Goal: Information Seeking & Learning: Learn about a topic

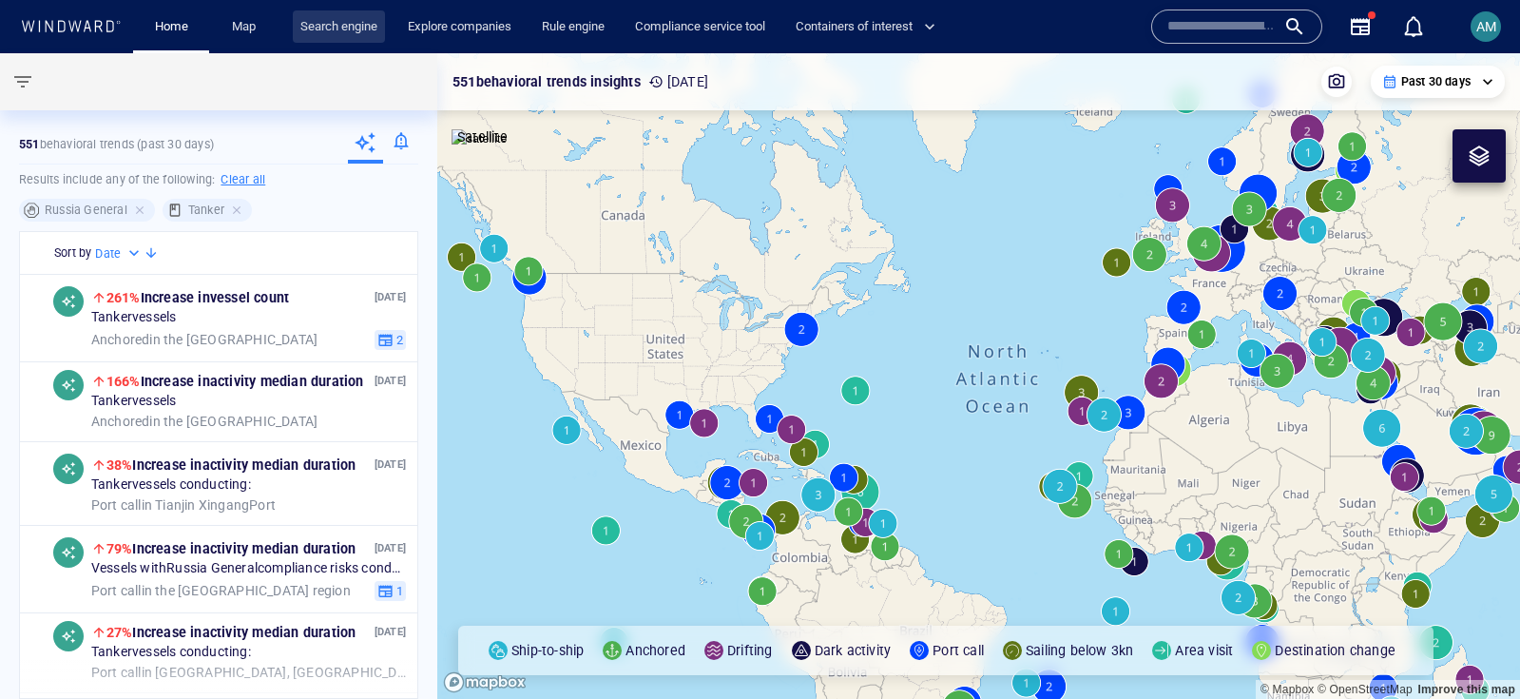
click at [345, 25] on link "Search engine" at bounding box center [339, 26] width 92 height 33
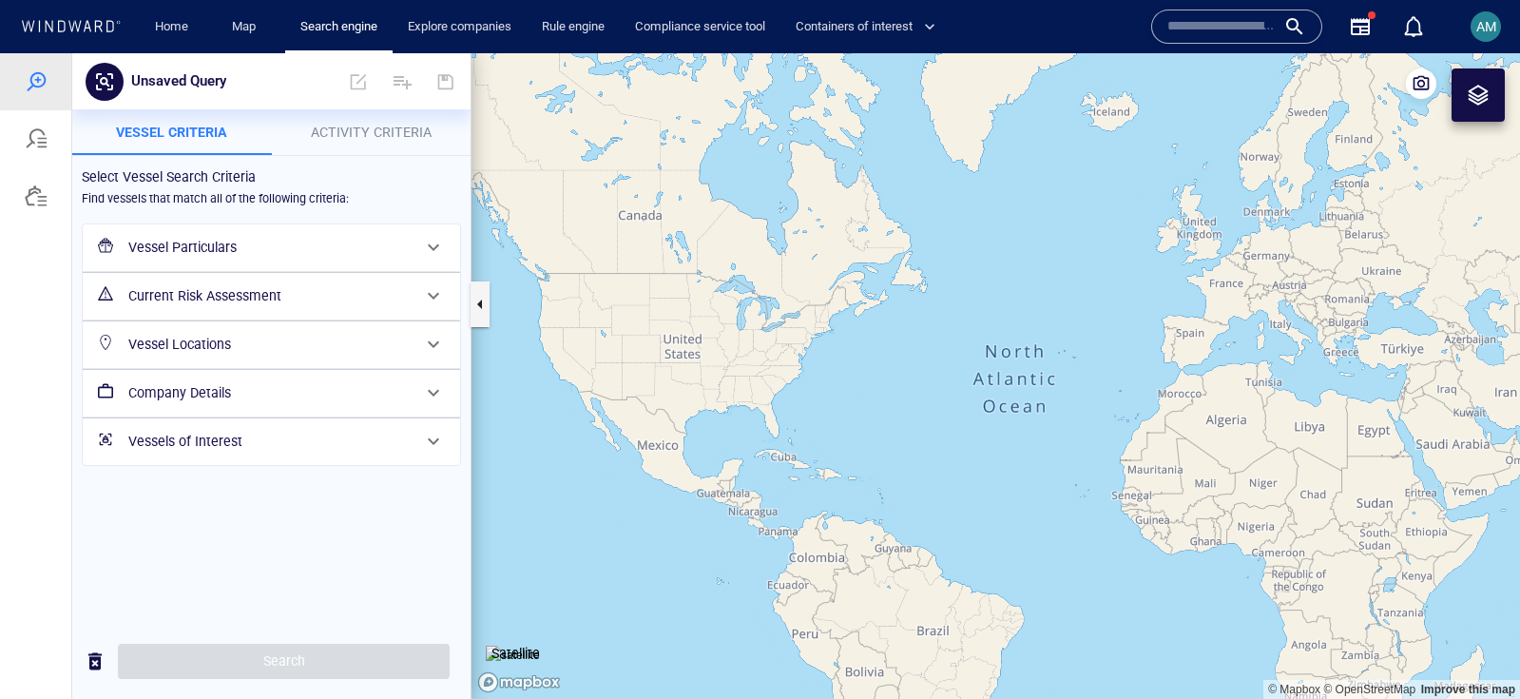
click at [203, 244] on h6 "Vessel Particulars" at bounding box center [269, 248] width 282 height 24
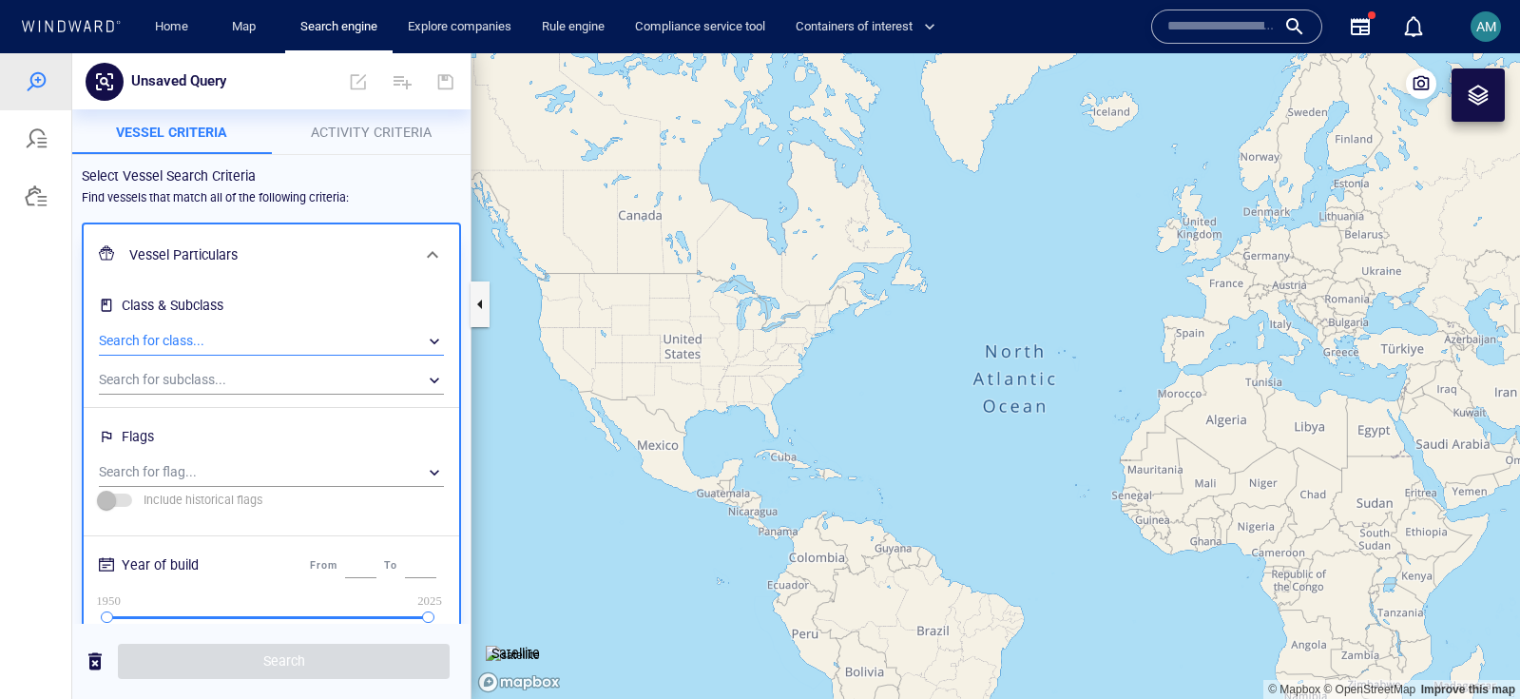
click at [167, 337] on div "​" at bounding box center [271, 341] width 345 height 29
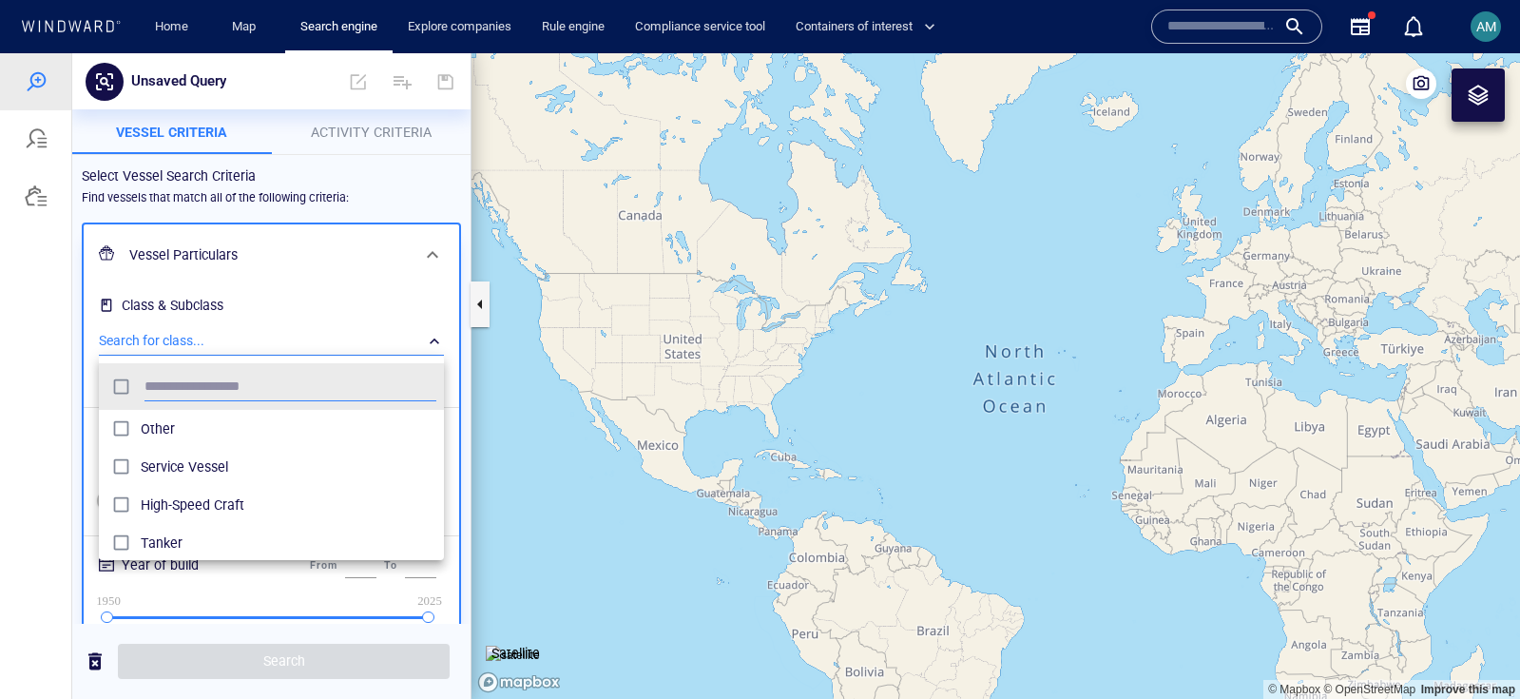
scroll to position [190, 345]
type input "***"
click at [201, 420] on span "Tanker" at bounding box center [289, 428] width 296 height 23
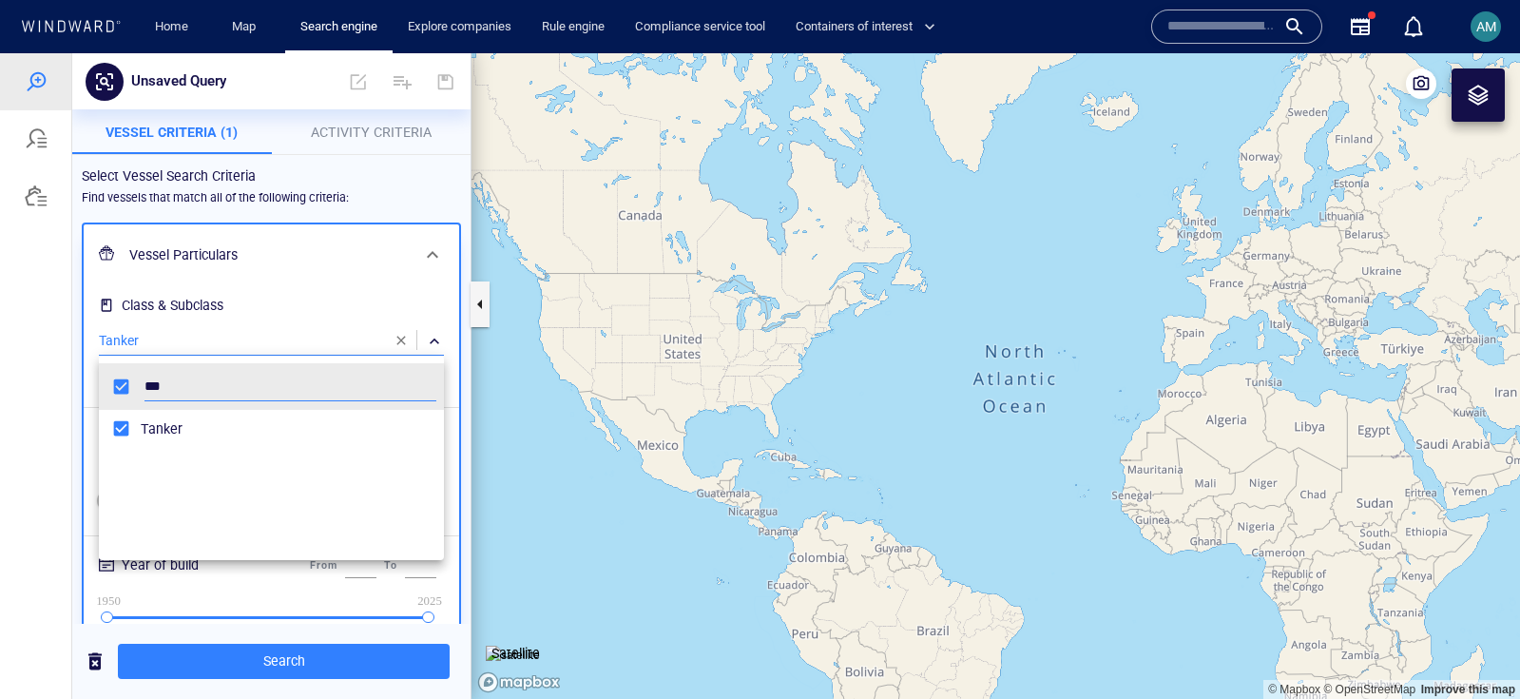
click at [292, 273] on div at bounding box center [760, 375] width 1520 height 645
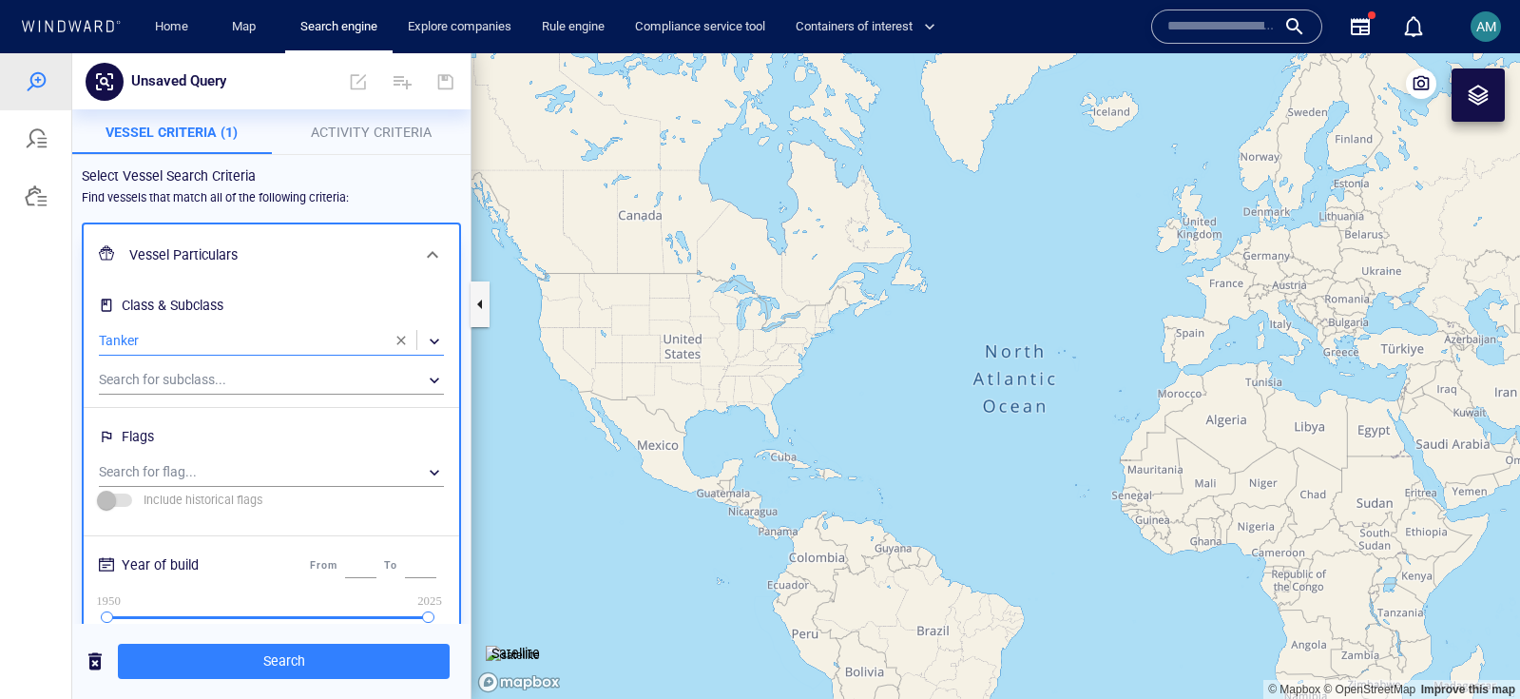
scroll to position [196, 0]
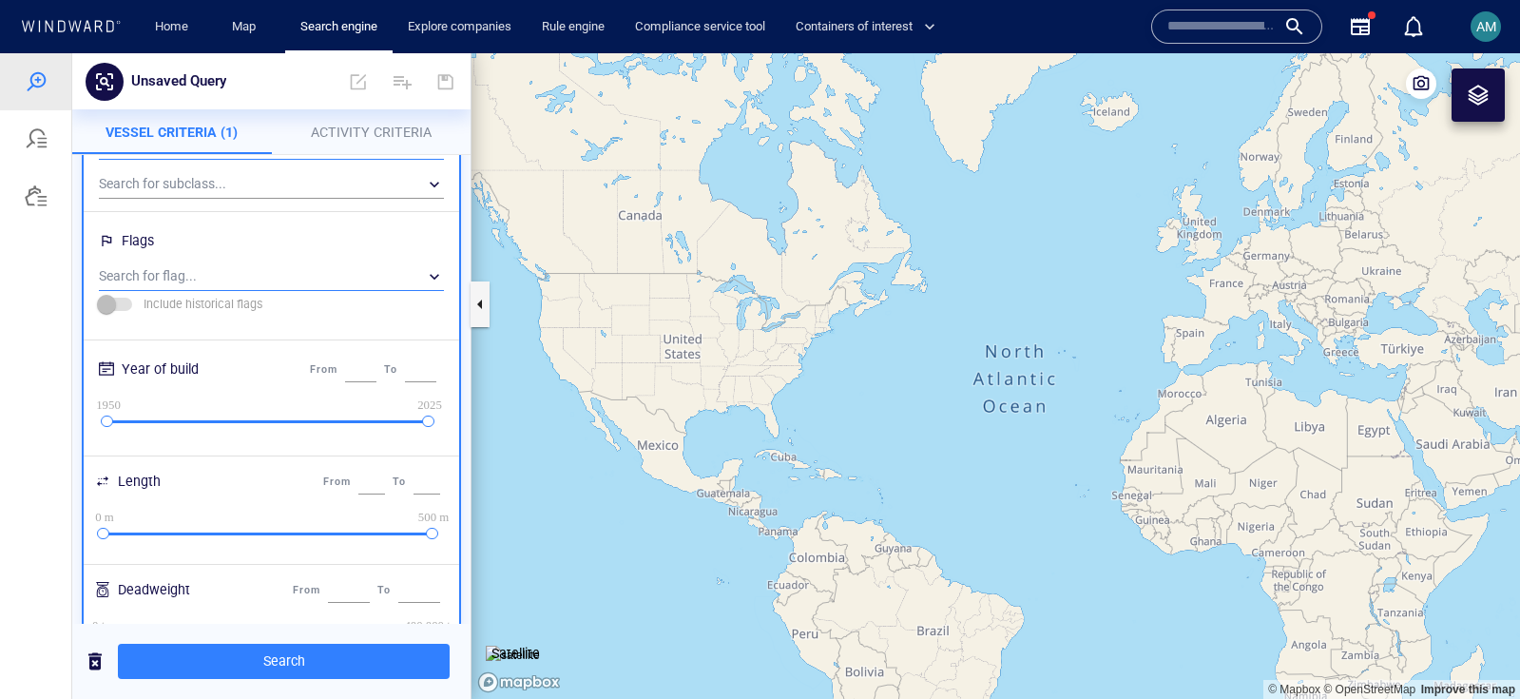
click at [162, 262] on div "​" at bounding box center [271, 276] width 345 height 29
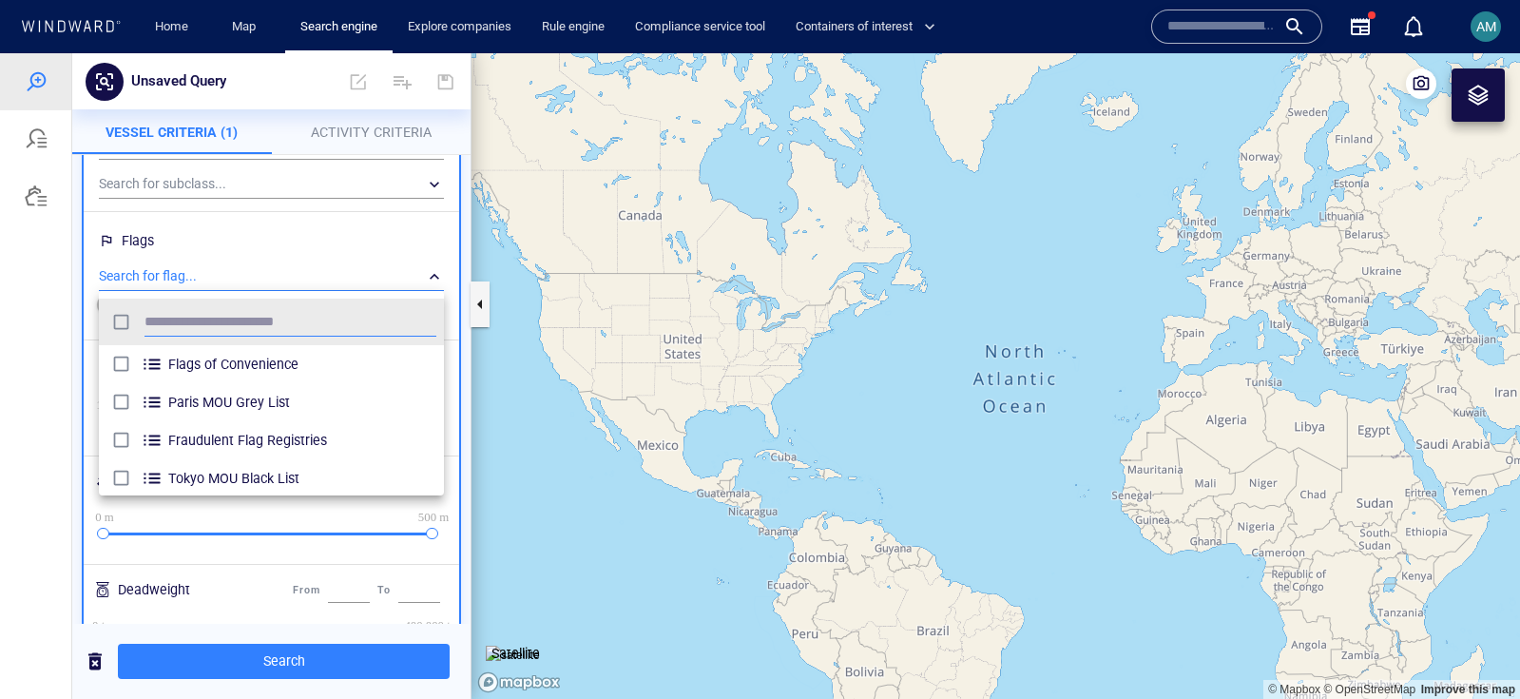
scroll to position [190, 345]
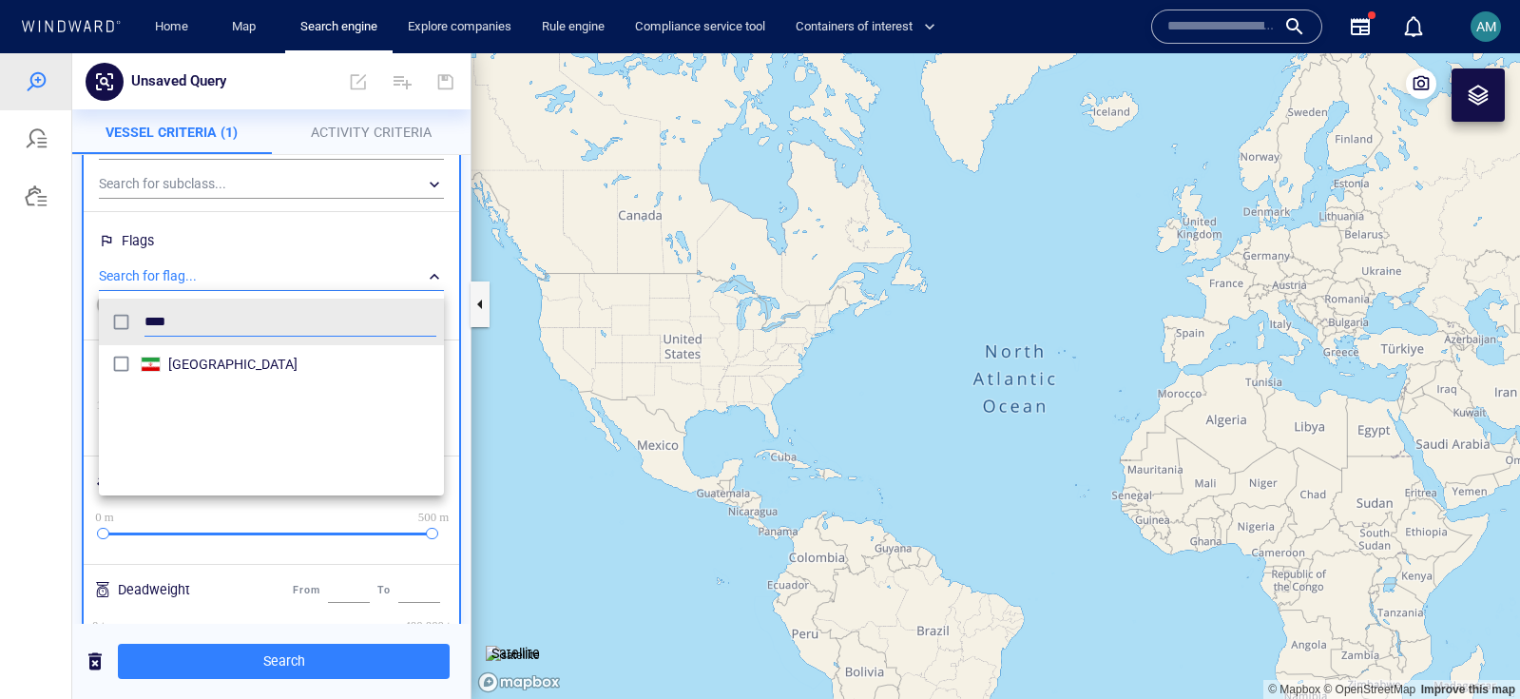
type input "****"
click at [218, 350] on div "[GEOGRAPHIC_DATA]" at bounding box center [302, 364] width 268 height 30
click at [278, 674] on div at bounding box center [760, 375] width 1520 height 645
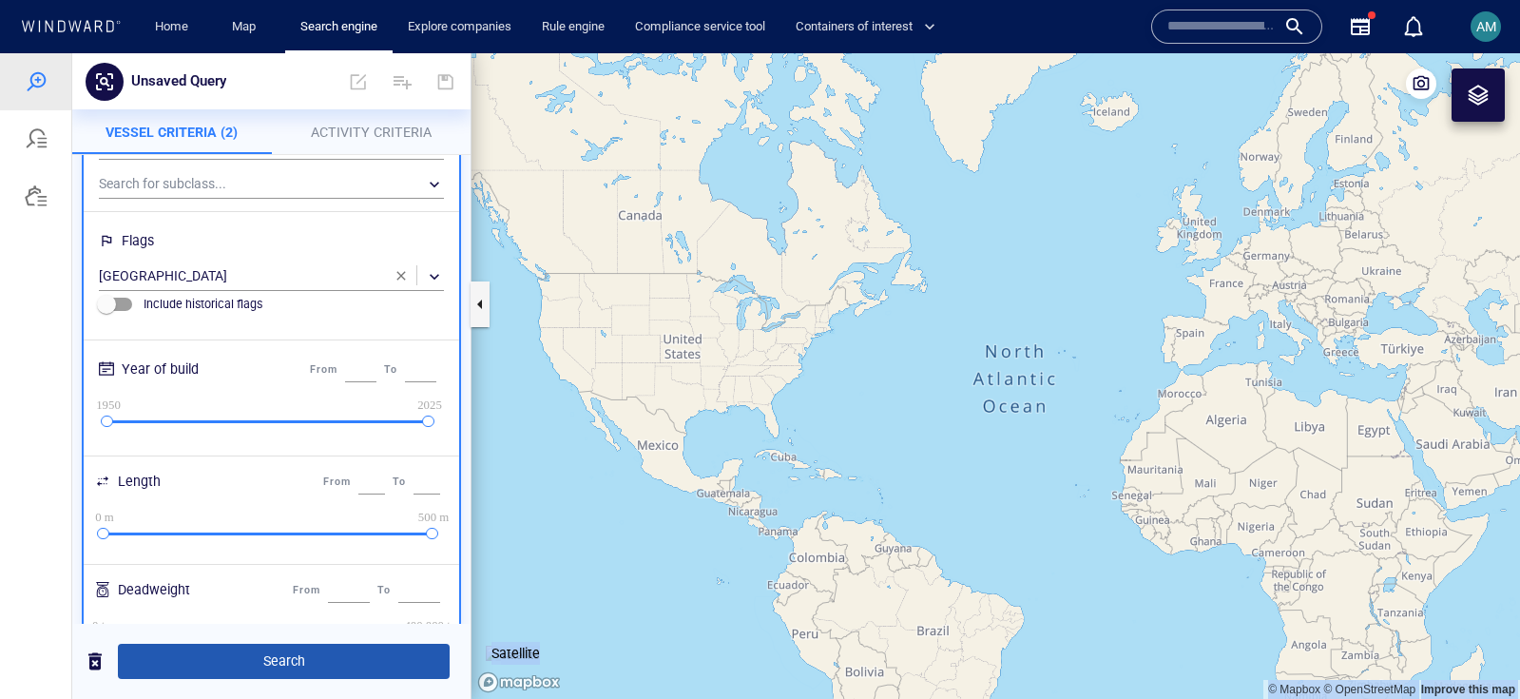
click at [258, 664] on span "Search" at bounding box center [283, 661] width 301 height 24
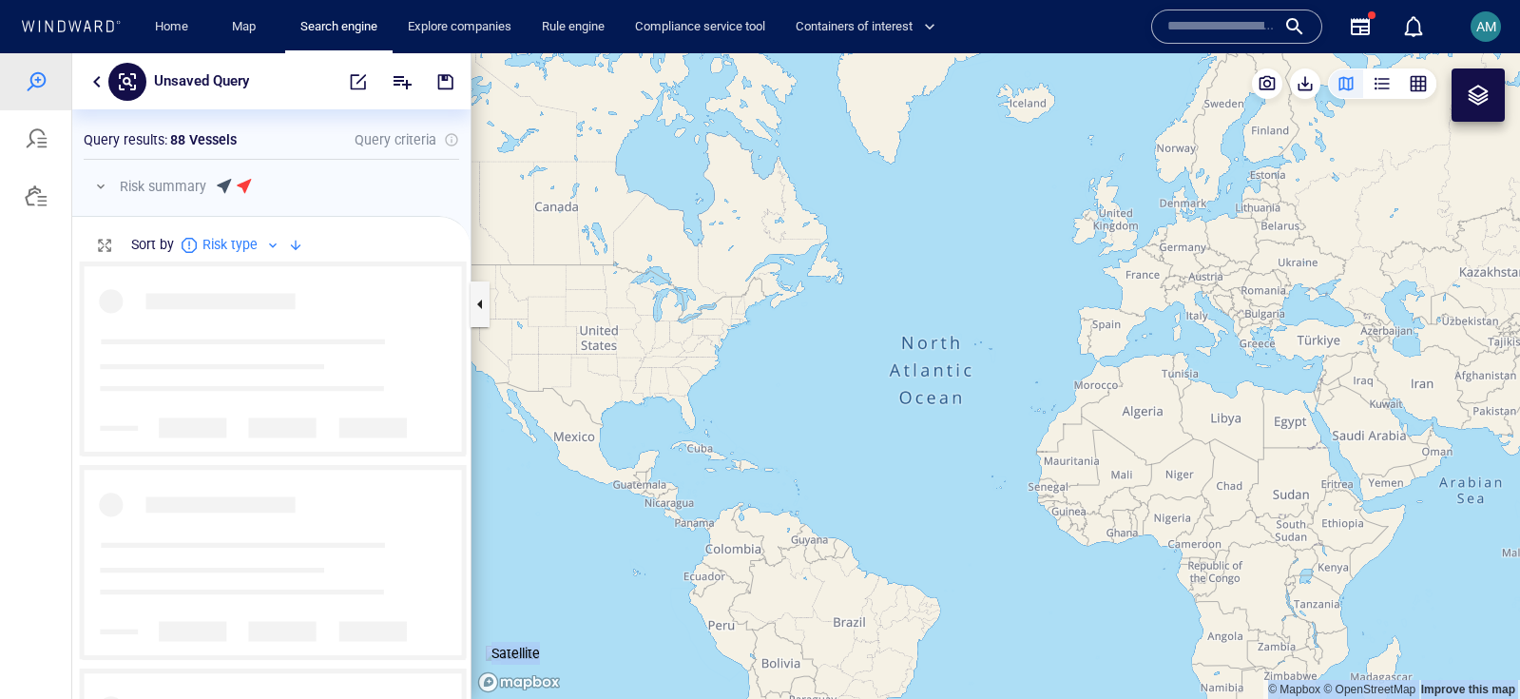
scroll to position [438, 398]
drag, startPoint x: 822, startPoint y: 540, endPoint x: 469, endPoint y: 453, distance: 364.0
click at [469, 453] on div "Unsaved Query Something went wrong An error occurred while searching for the en…" at bounding box center [760, 375] width 1520 height 645
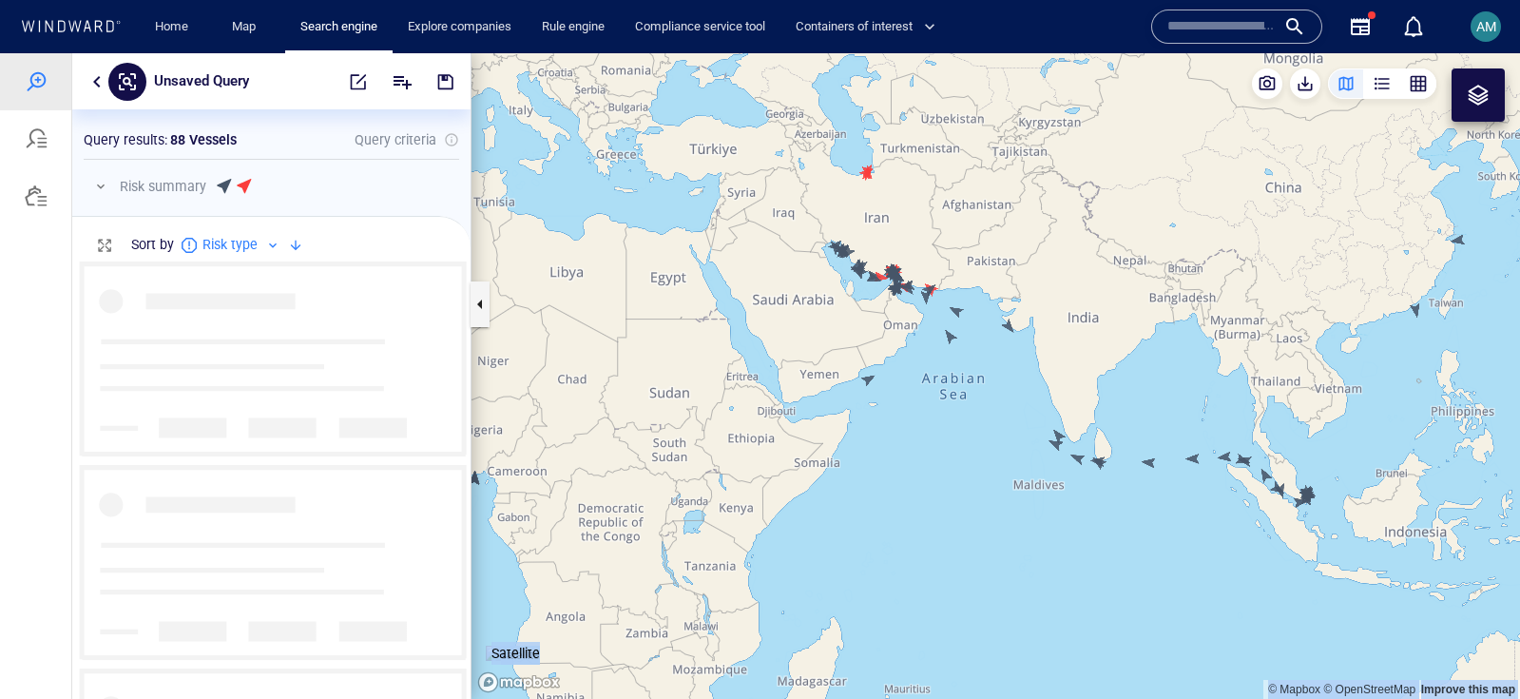
click at [727, 403] on canvas "Map" at bounding box center [995, 375] width 1048 height 645
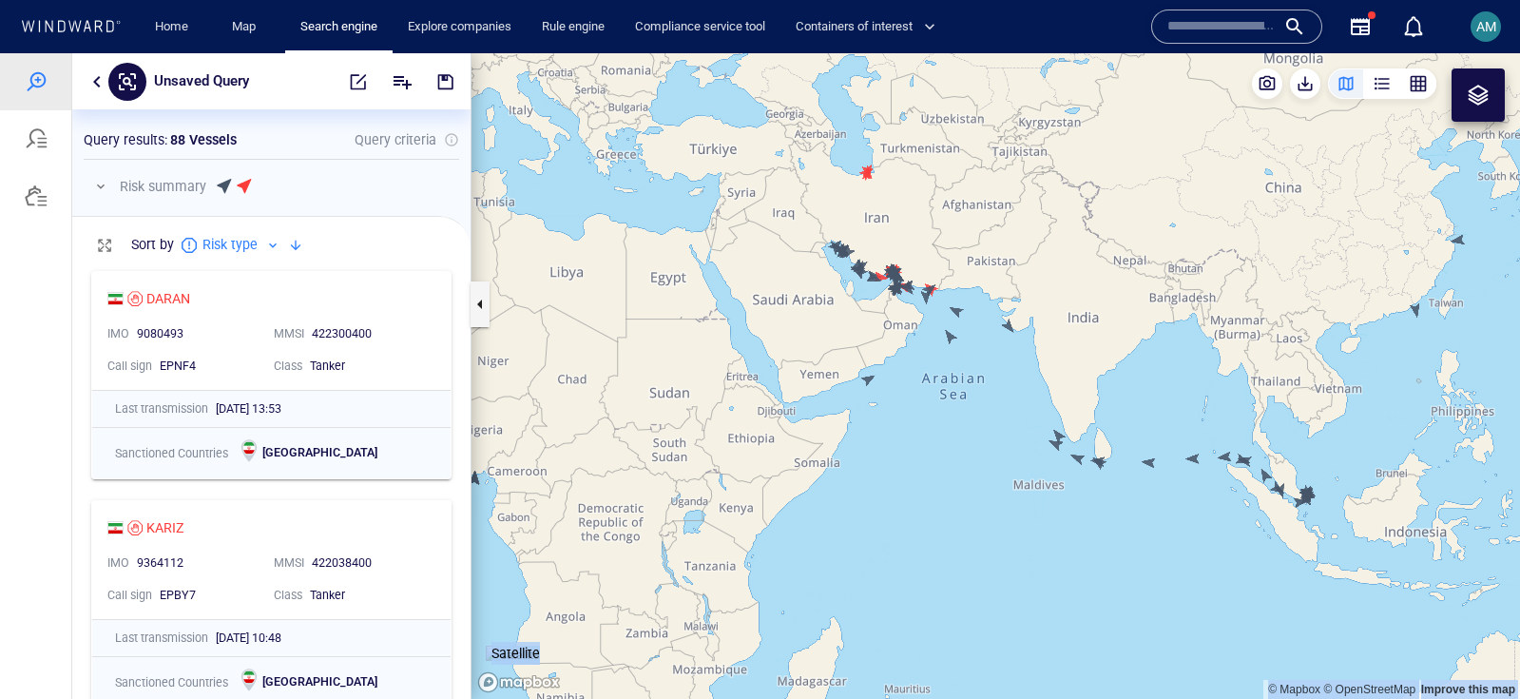
click at [1051, 441] on canvas "Map" at bounding box center [995, 375] width 1048 height 645
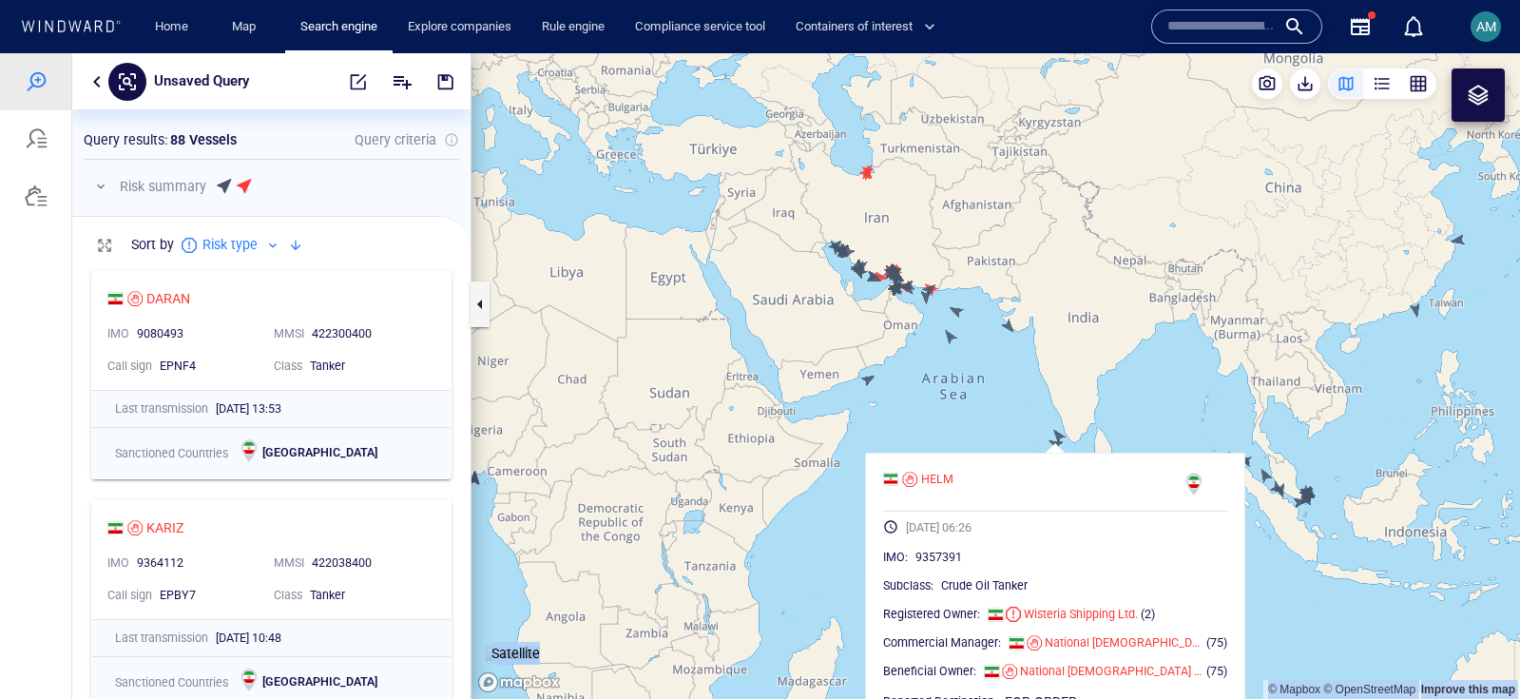
click at [1032, 396] on canvas "Map" at bounding box center [995, 375] width 1048 height 645
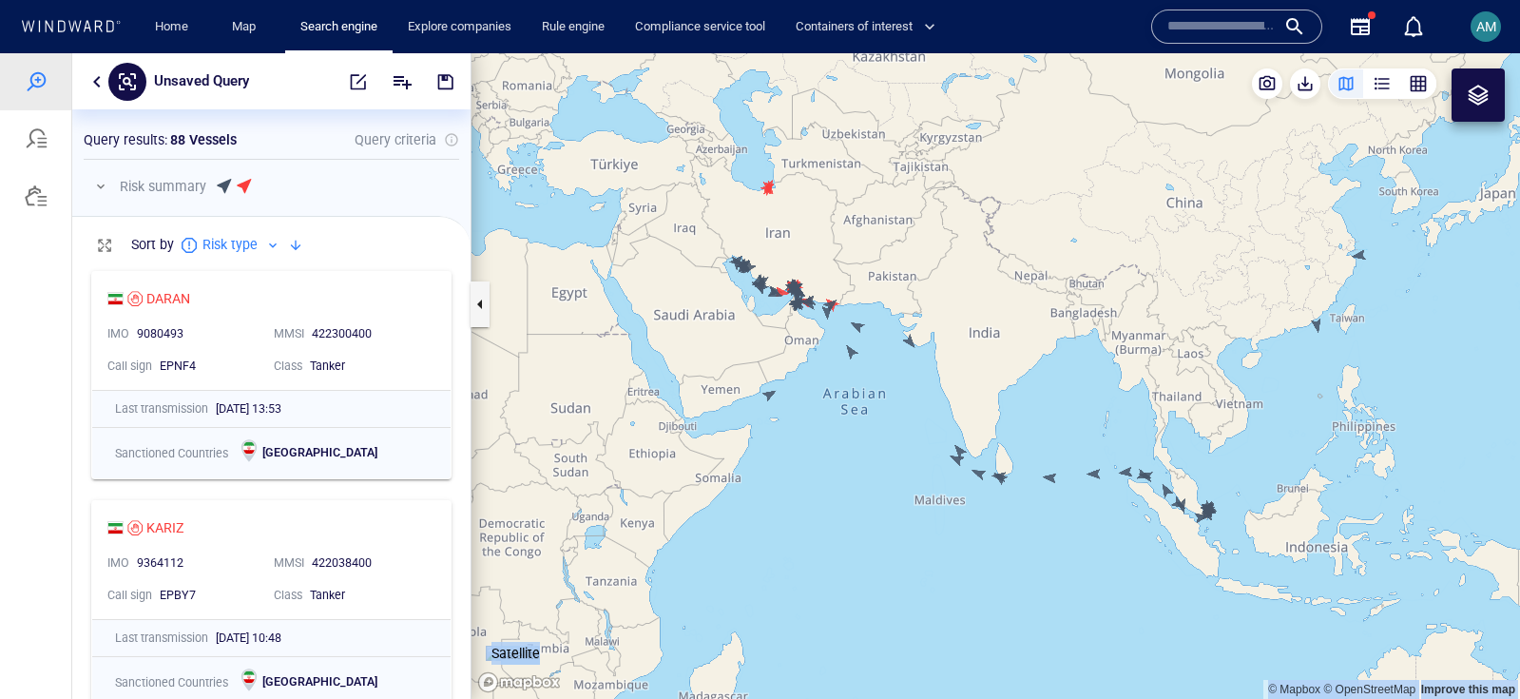
drag, startPoint x: 900, startPoint y: 398, endPoint x: 804, endPoint y: 410, distance: 96.7
click at [804, 410] on canvas "Map" at bounding box center [995, 375] width 1048 height 645
click at [1300, 86] on span "button" at bounding box center [1304, 83] width 19 height 19
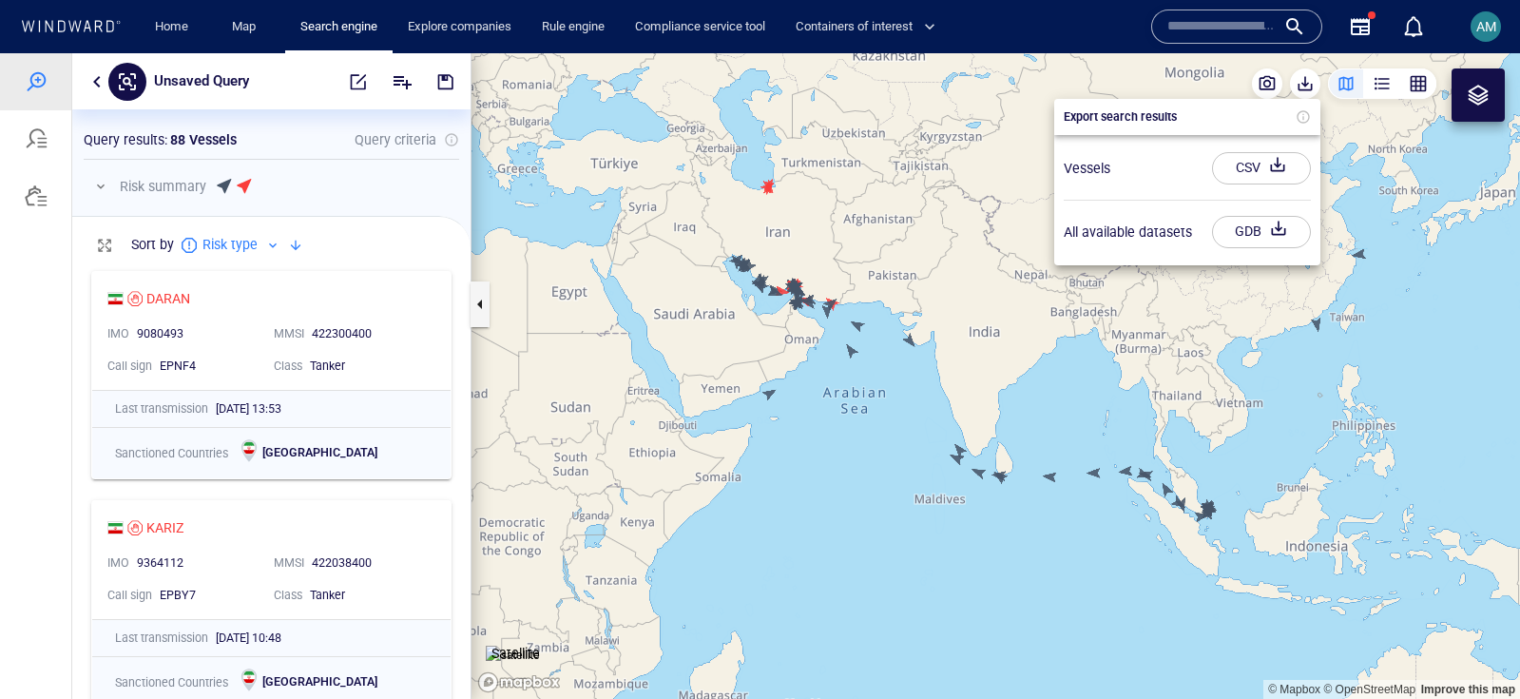
drag, startPoint x: 1270, startPoint y: 77, endPoint x: 1254, endPoint y: 78, distance: 15.2
click at [1266, 77] on div at bounding box center [760, 375] width 1520 height 645
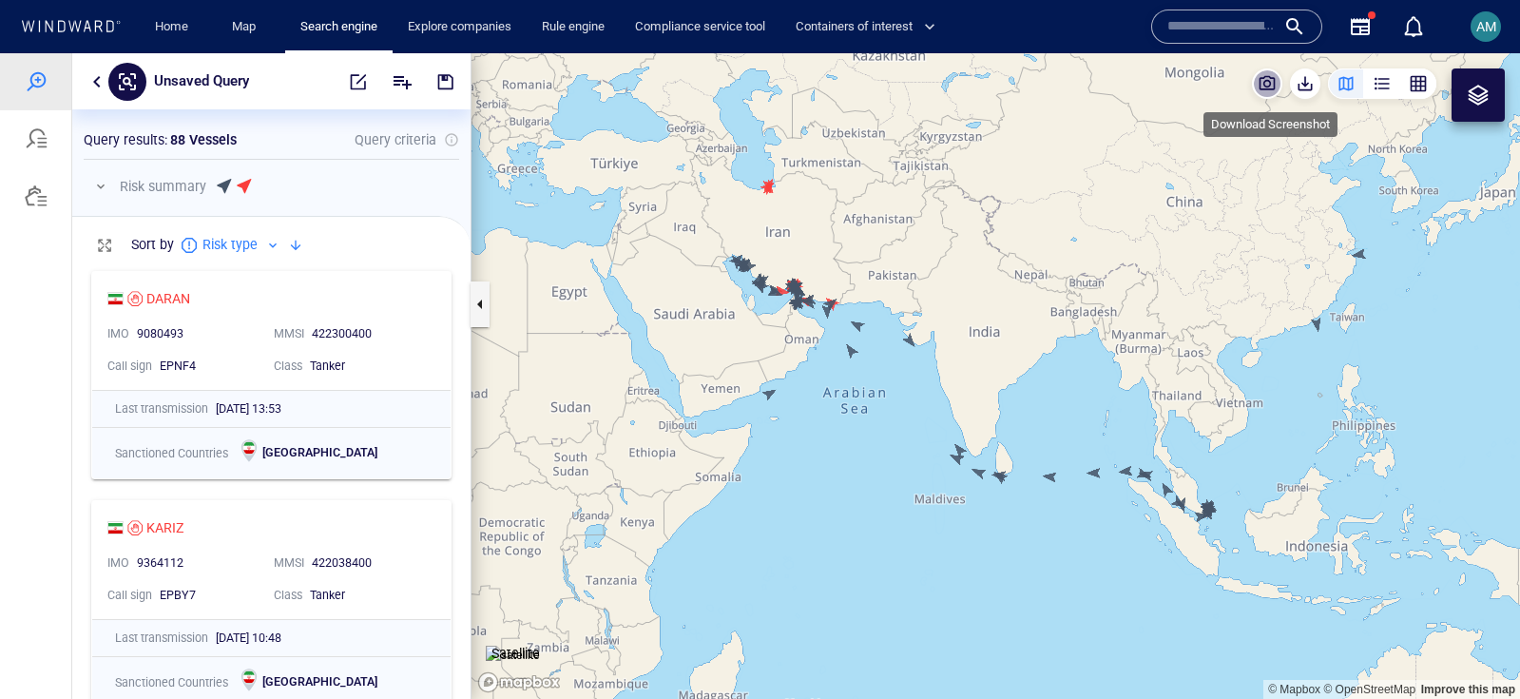
click at [1264, 79] on span "button" at bounding box center [1266, 83] width 19 height 19
click at [962, 451] on canvas "Map" at bounding box center [995, 375] width 1048 height 645
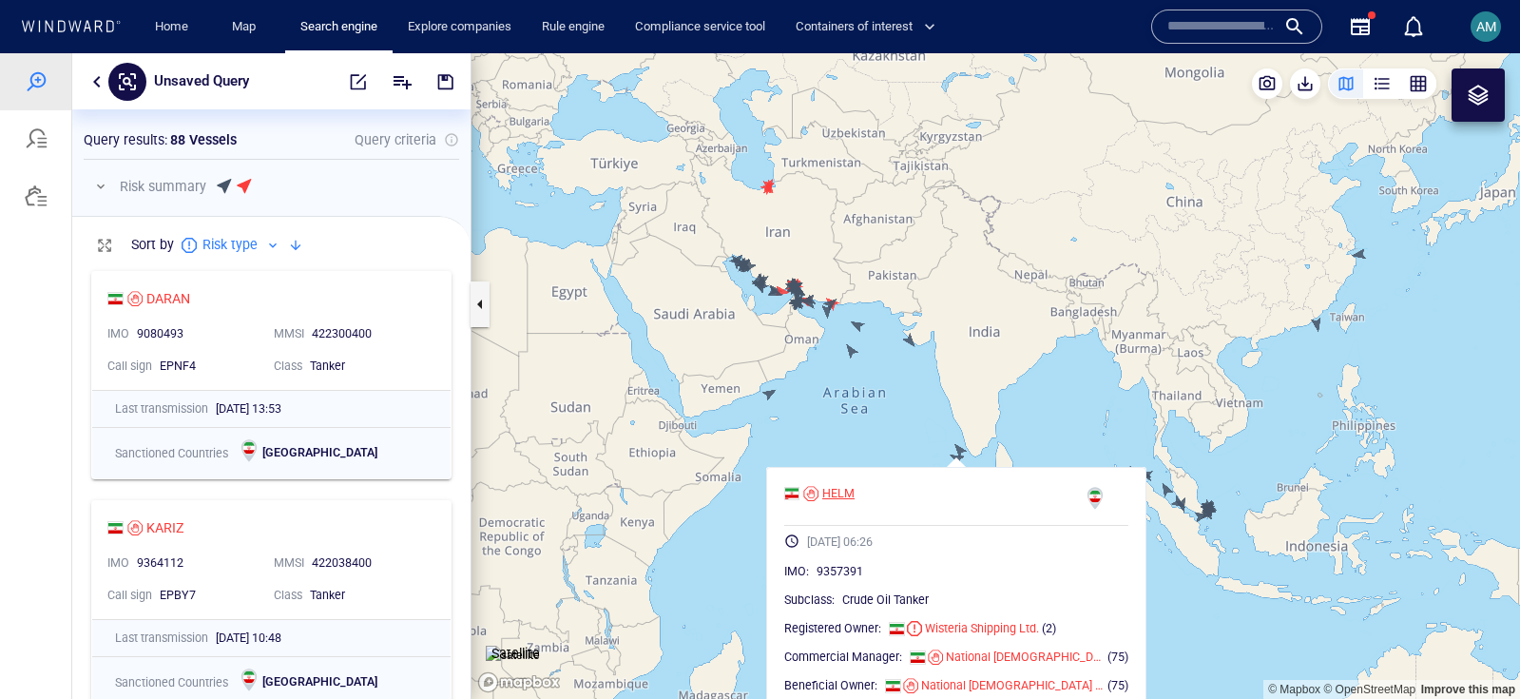
click at [818, 493] on div at bounding box center [810, 493] width 15 height 15
click at [762, 393] on canvas "Map" at bounding box center [995, 375] width 1048 height 645
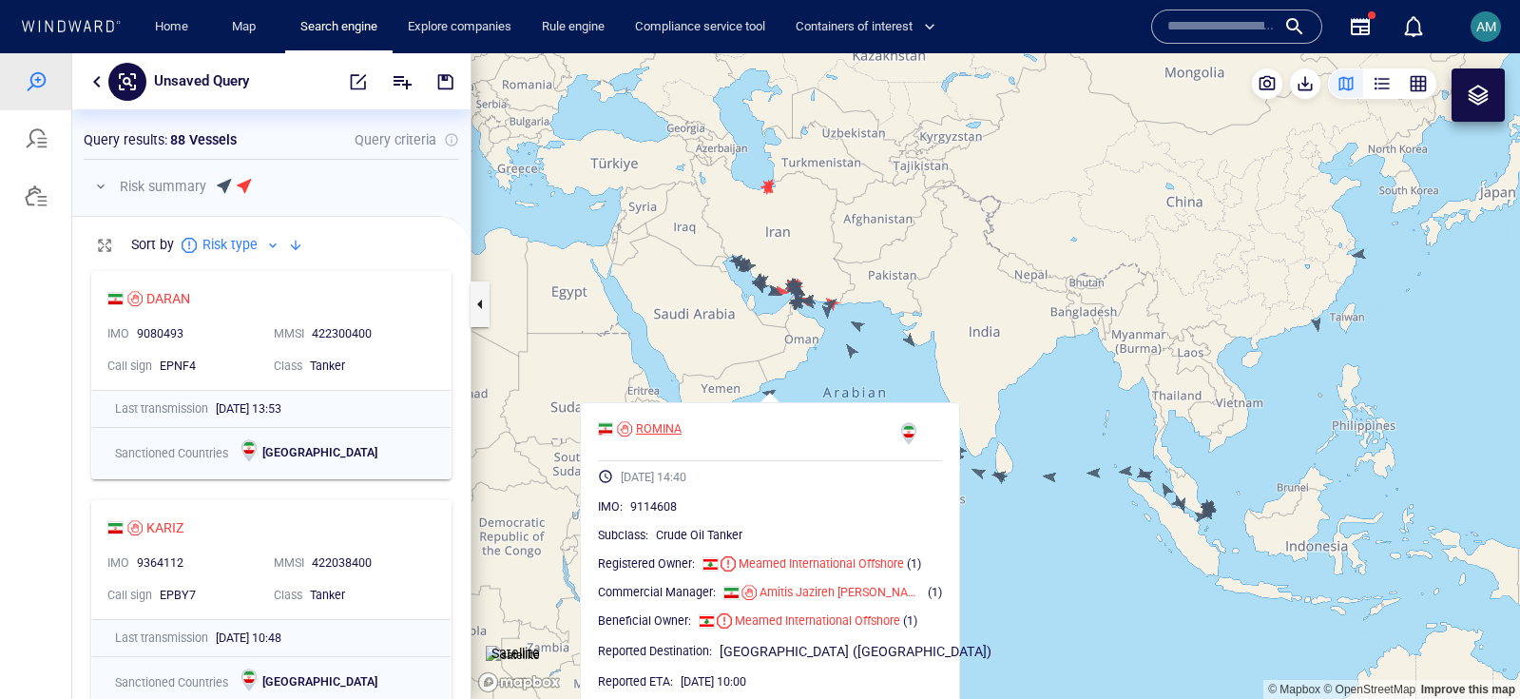
click at [649, 431] on div "ROMINA" at bounding box center [659, 428] width 46 height 17
click at [131, 24] on div "Home Map Search engine Explore companies Rule engine Compliance service tool Co…" at bounding box center [546, 27] width 849 height 54
click at [186, 36] on link "Home" at bounding box center [171, 26] width 48 height 33
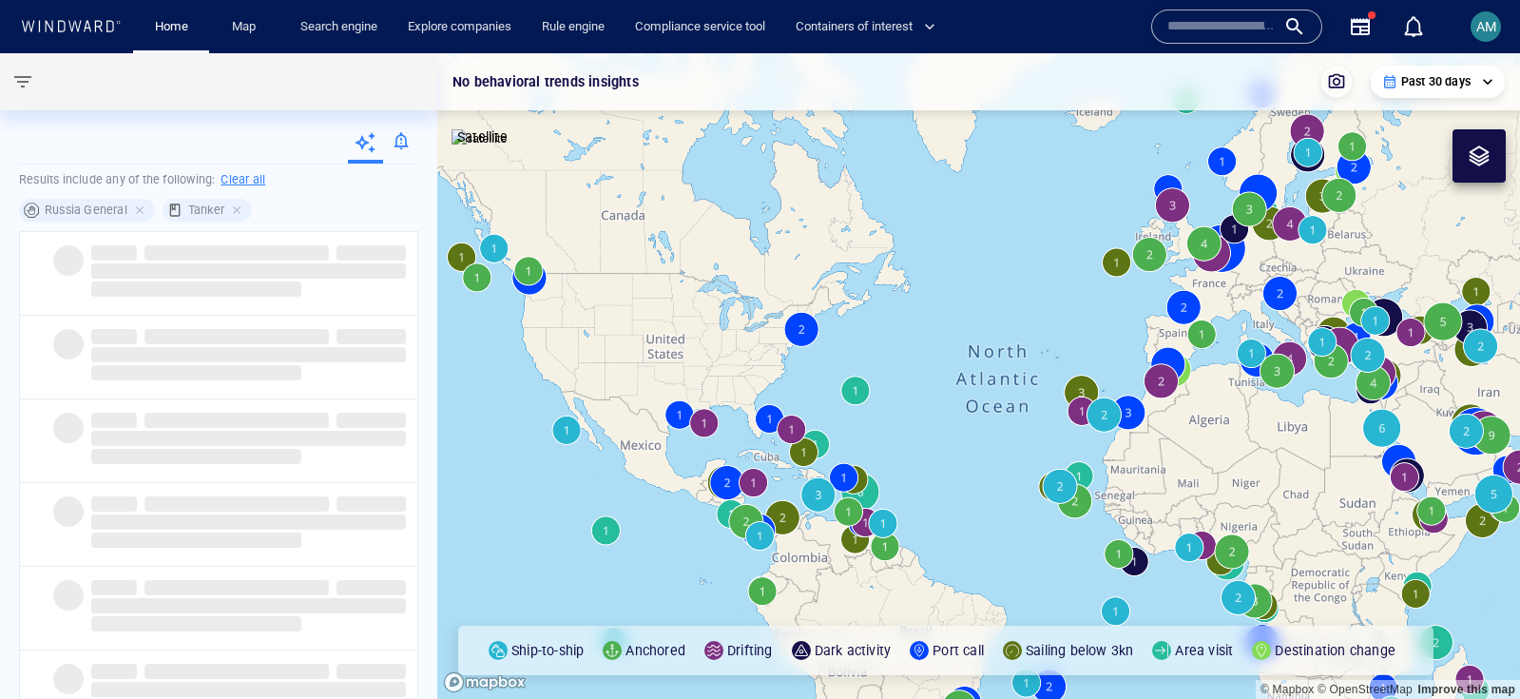
click at [233, 218] on div at bounding box center [238, 209] width 17 height 17
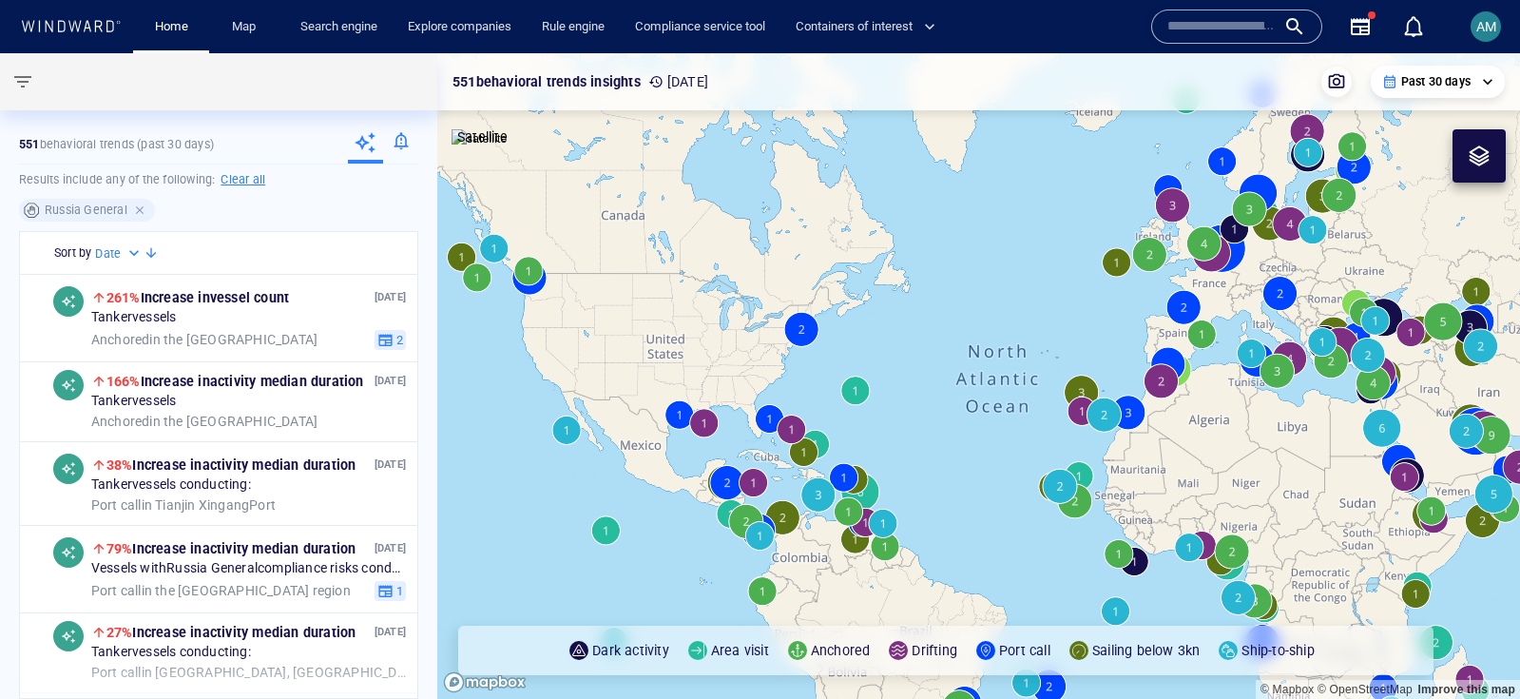
drag, startPoint x: 142, startPoint y: 212, endPoint x: 69, endPoint y: 120, distance: 117.1
click at [141, 210] on div at bounding box center [141, 209] width 17 height 17
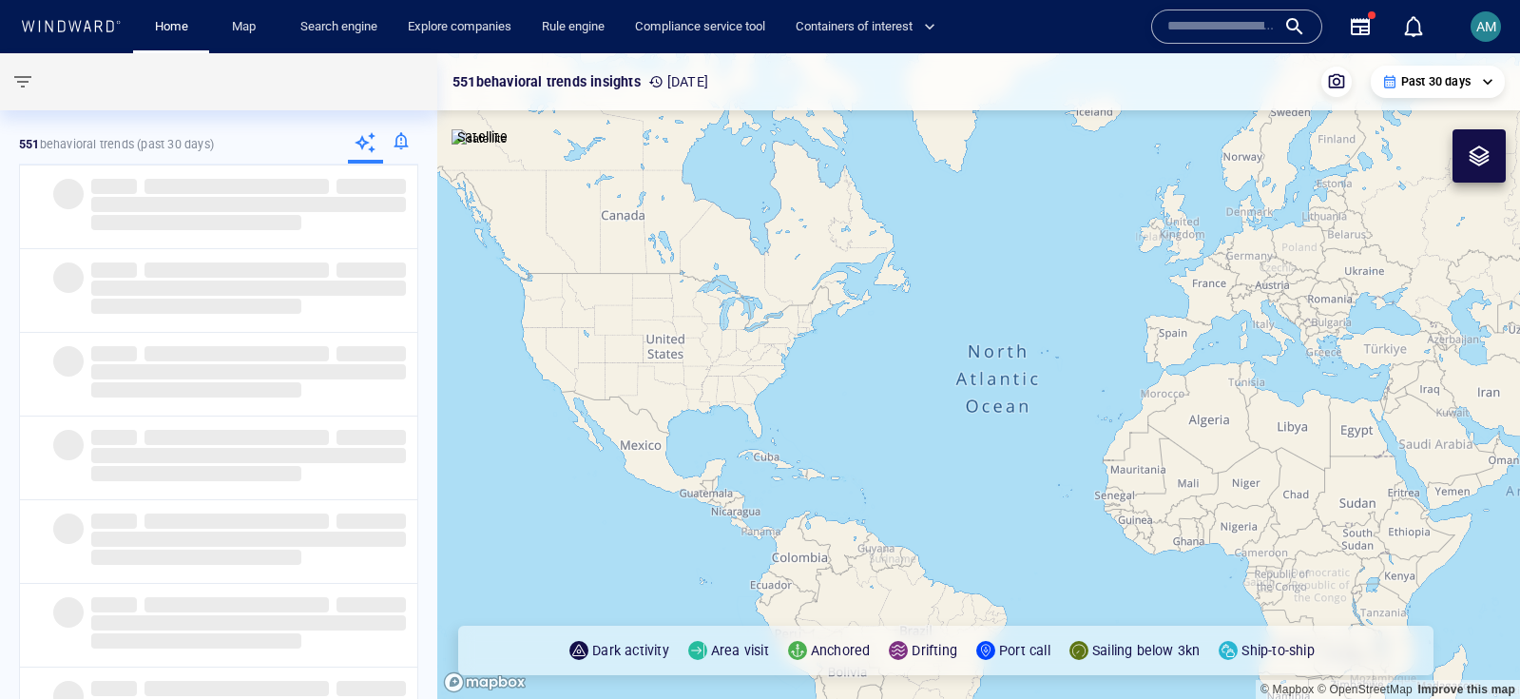
click at [21, 74] on span "button" at bounding box center [22, 81] width 23 height 23
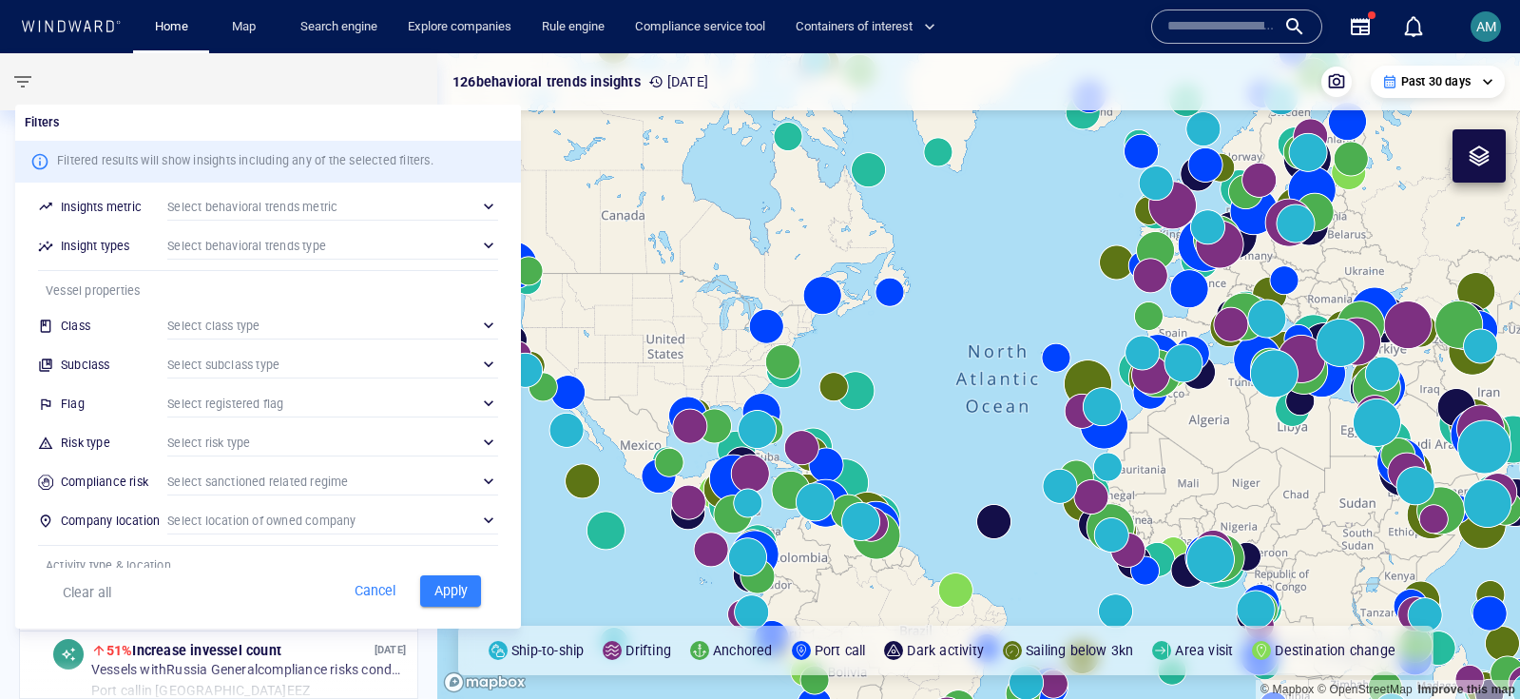
click at [249, 327] on div "​" at bounding box center [332, 325] width 331 height 29
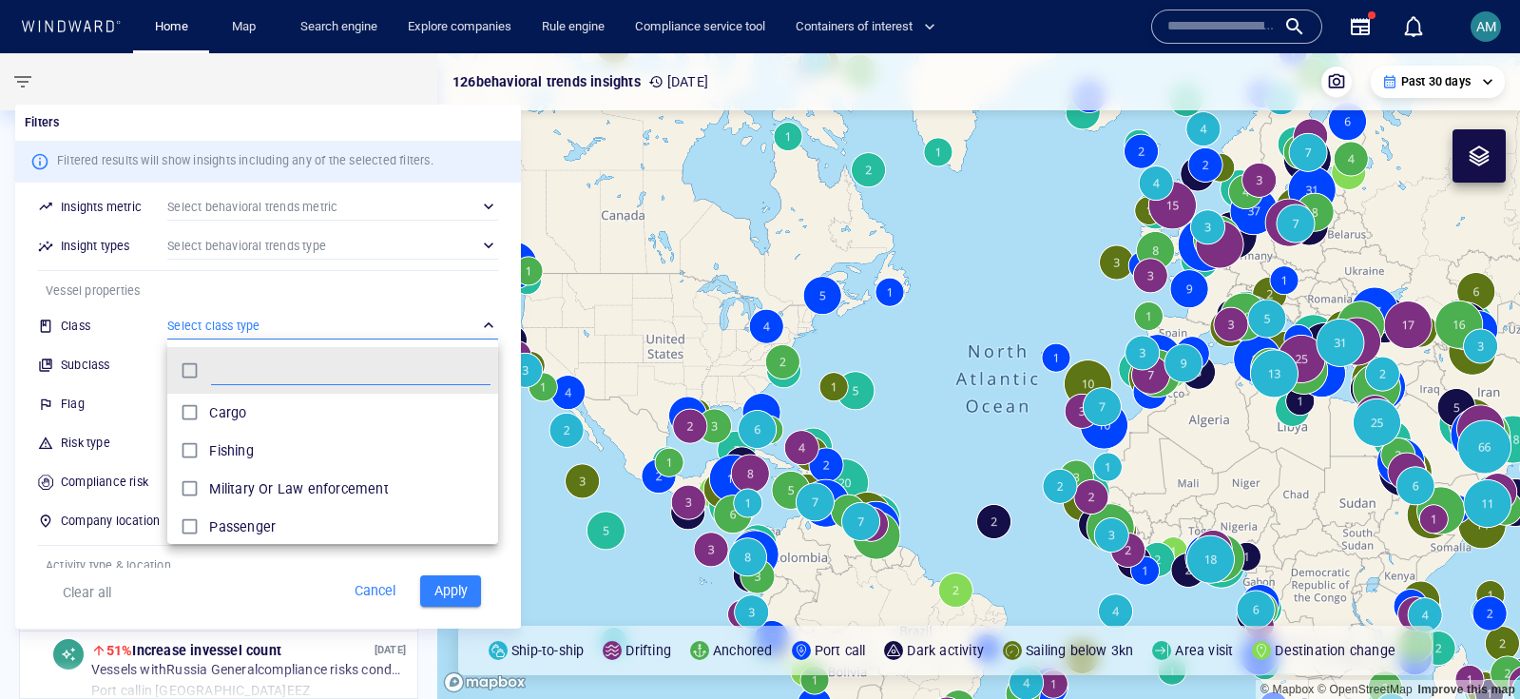
scroll to position [190, 331]
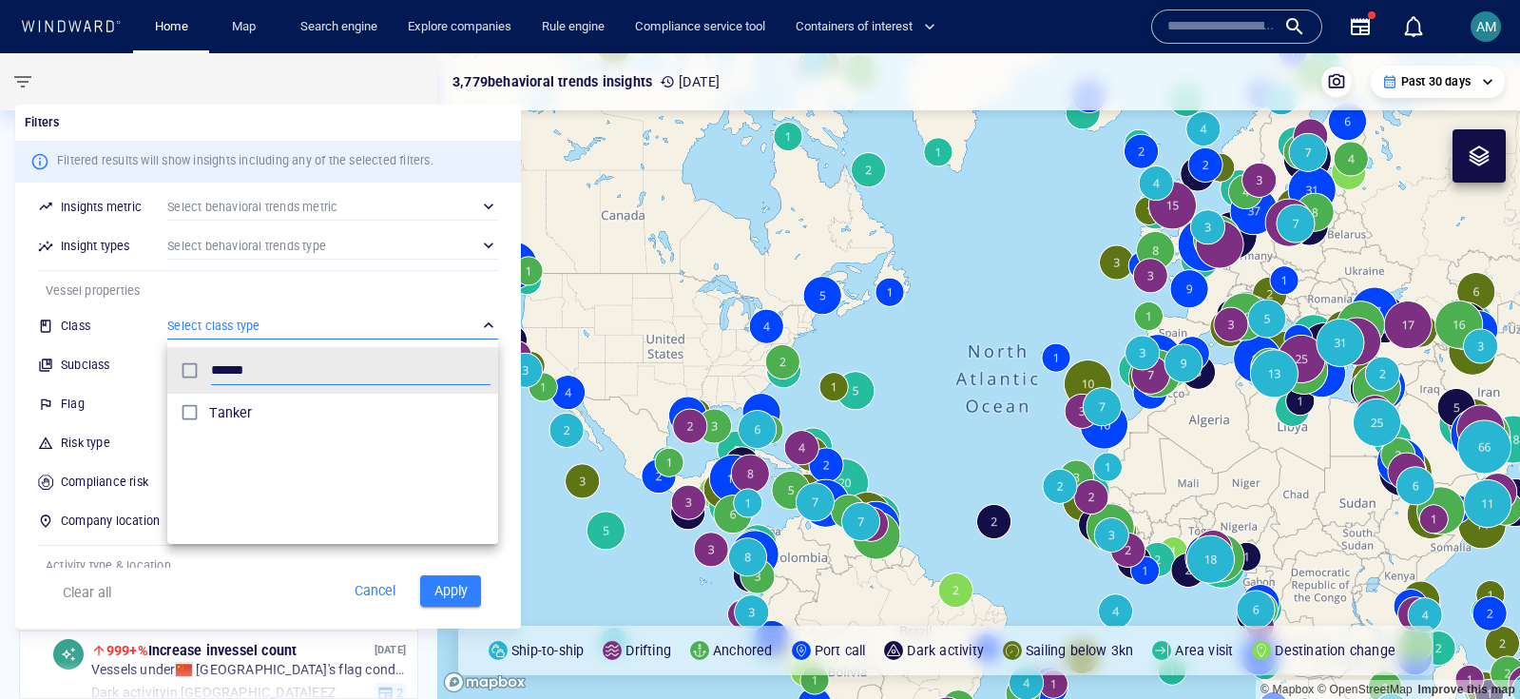
type input "******"
drag, startPoint x: 266, startPoint y: 404, endPoint x: 151, endPoint y: 421, distance: 116.3
click at [263, 402] on div "Tanker" at bounding box center [349, 412] width 281 height 23
click at [137, 412] on div at bounding box center [760, 349] width 1520 height 699
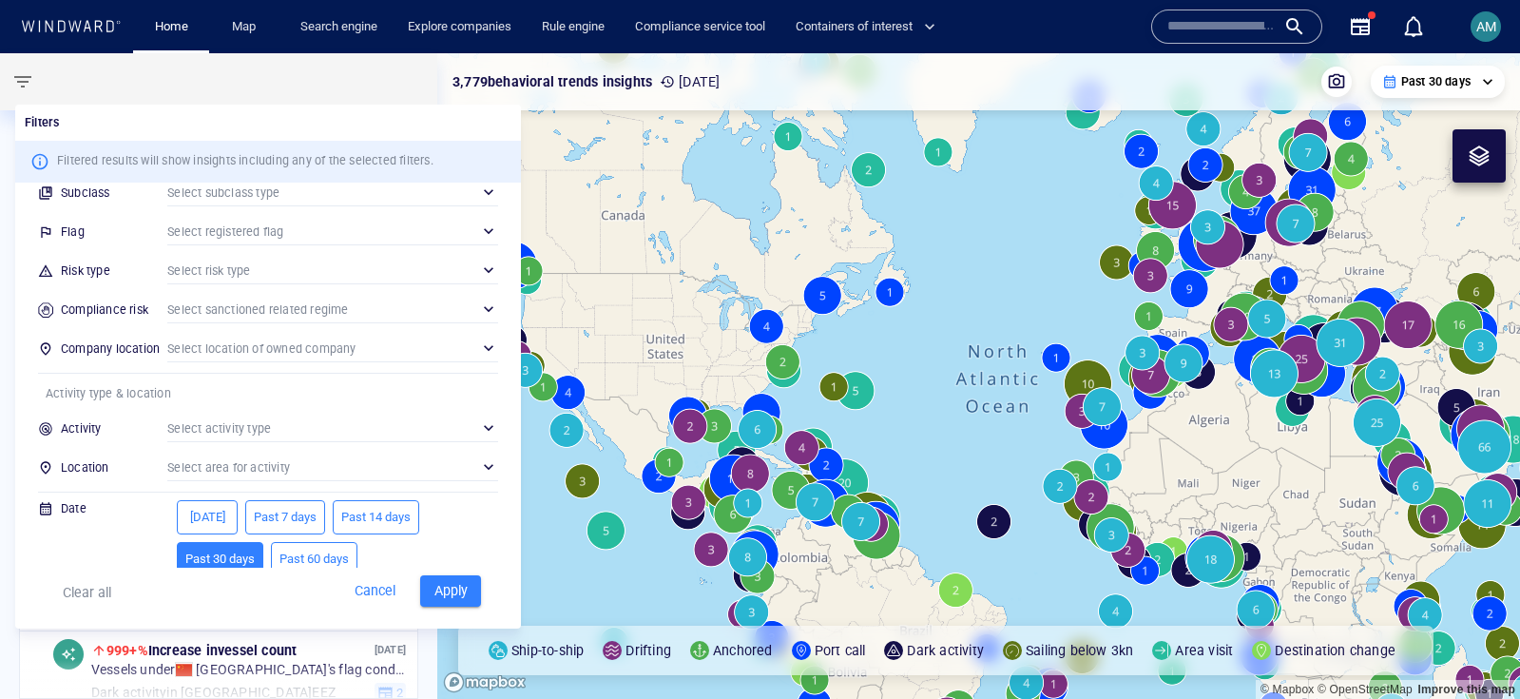
scroll to position [191, 0]
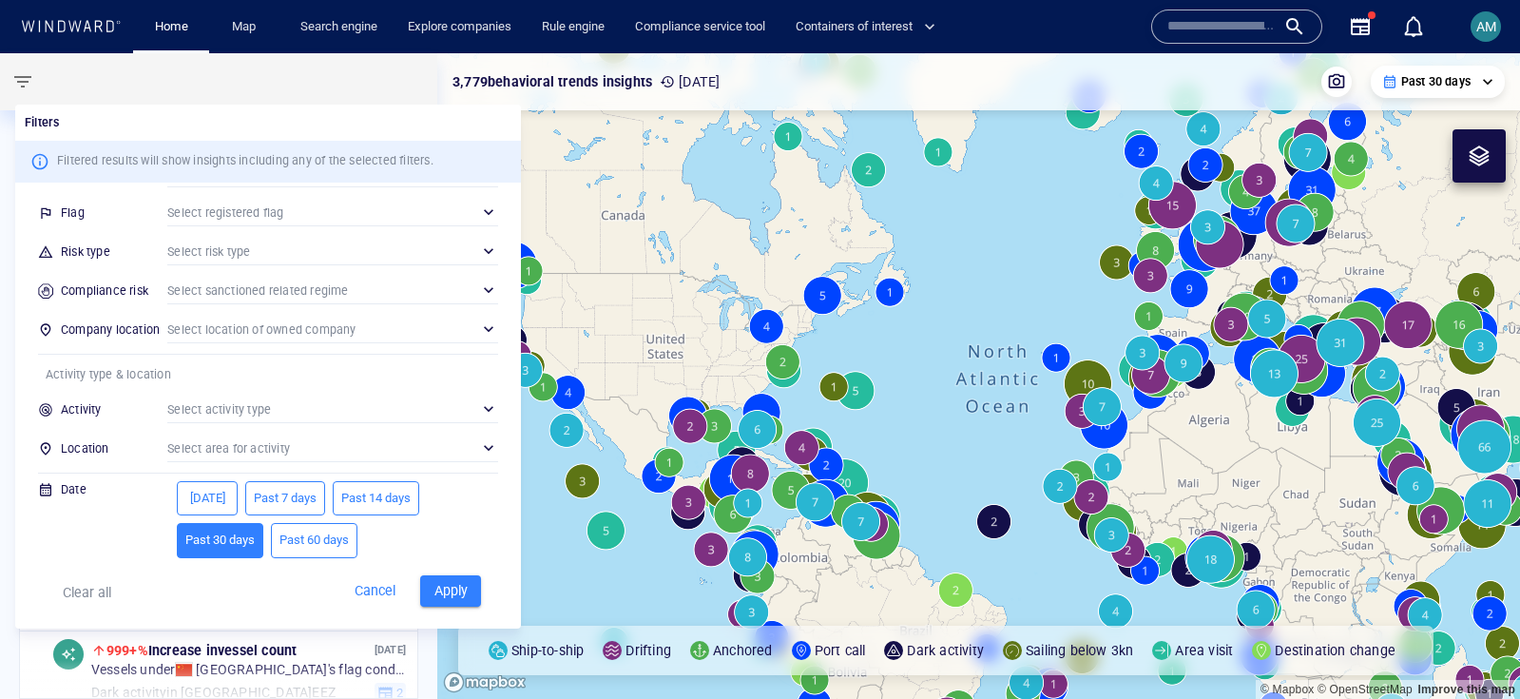
click at [225, 284] on div "​" at bounding box center [332, 290] width 331 height 29
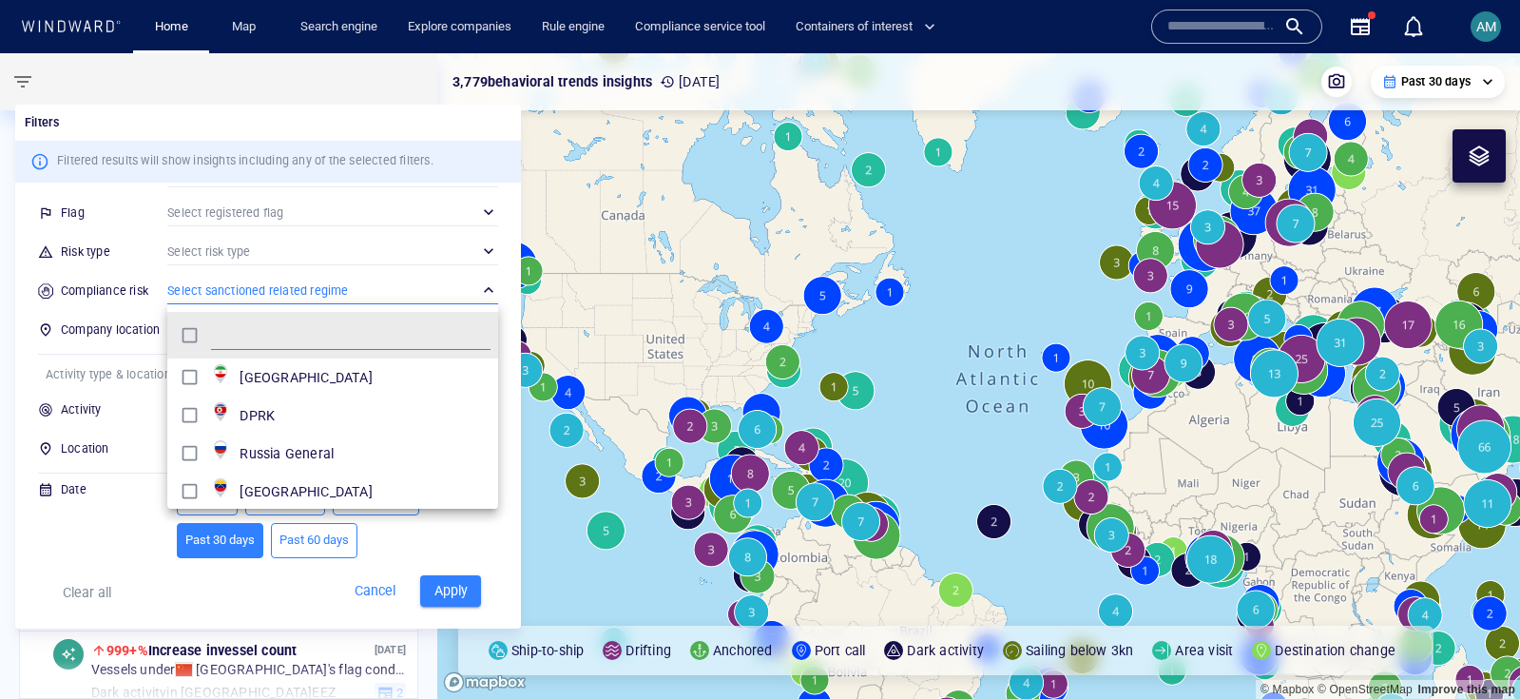
scroll to position [190, 331]
drag, startPoint x: 250, startPoint y: 386, endPoint x: 137, endPoint y: 391, distance: 113.2
click at [250, 386] on p "[GEOGRAPHIC_DATA]" at bounding box center [305, 377] width 132 height 23
click at [124, 356] on div at bounding box center [760, 349] width 1520 height 699
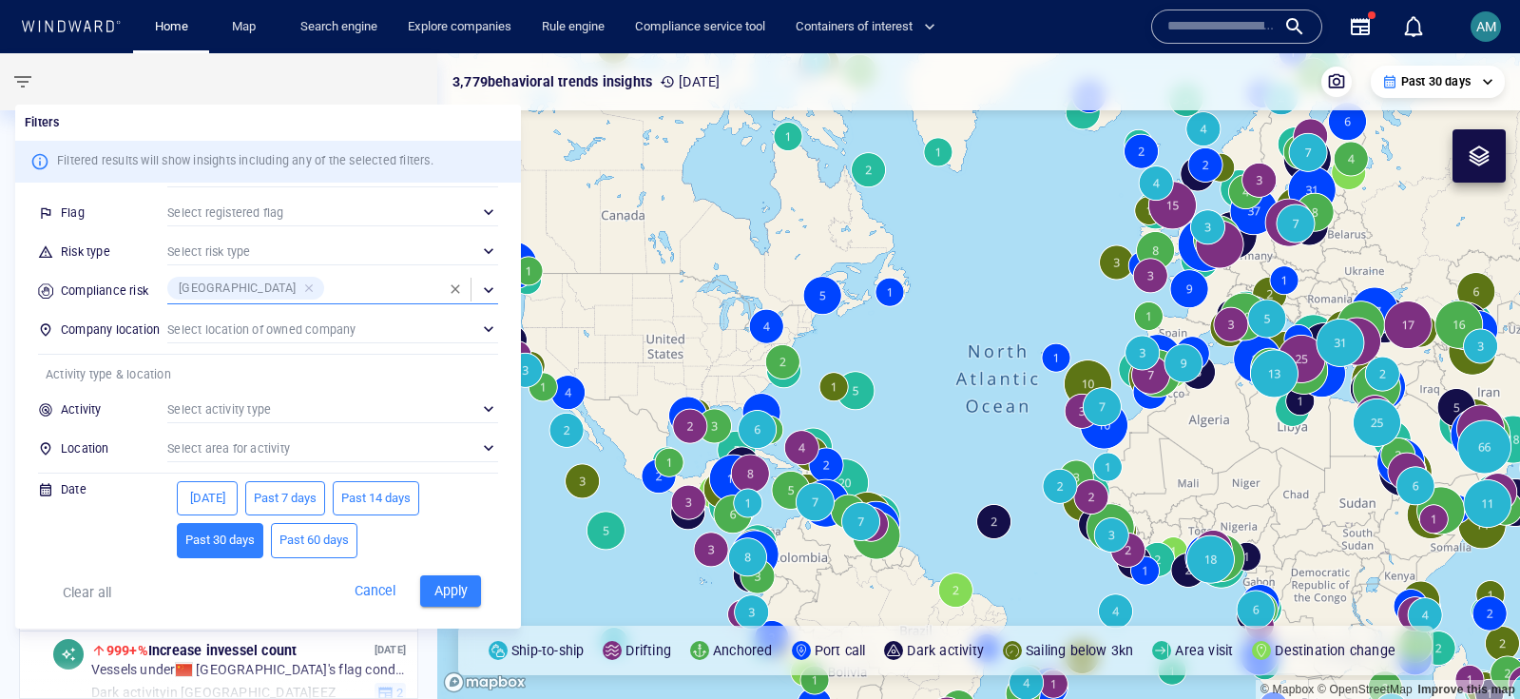
click at [313, 497] on span "Past 7 days" at bounding box center [285, 499] width 63 height 22
drag, startPoint x: 489, startPoint y: 599, endPoint x: 476, endPoint y: 597, distance: 13.4
click at [487, 598] on div "Clear all Cancel Apply" at bounding box center [268, 597] width 506 height 61
click at [467, 595] on span "Apply" at bounding box center [451, 591] width 42 height 24
type input "**********"
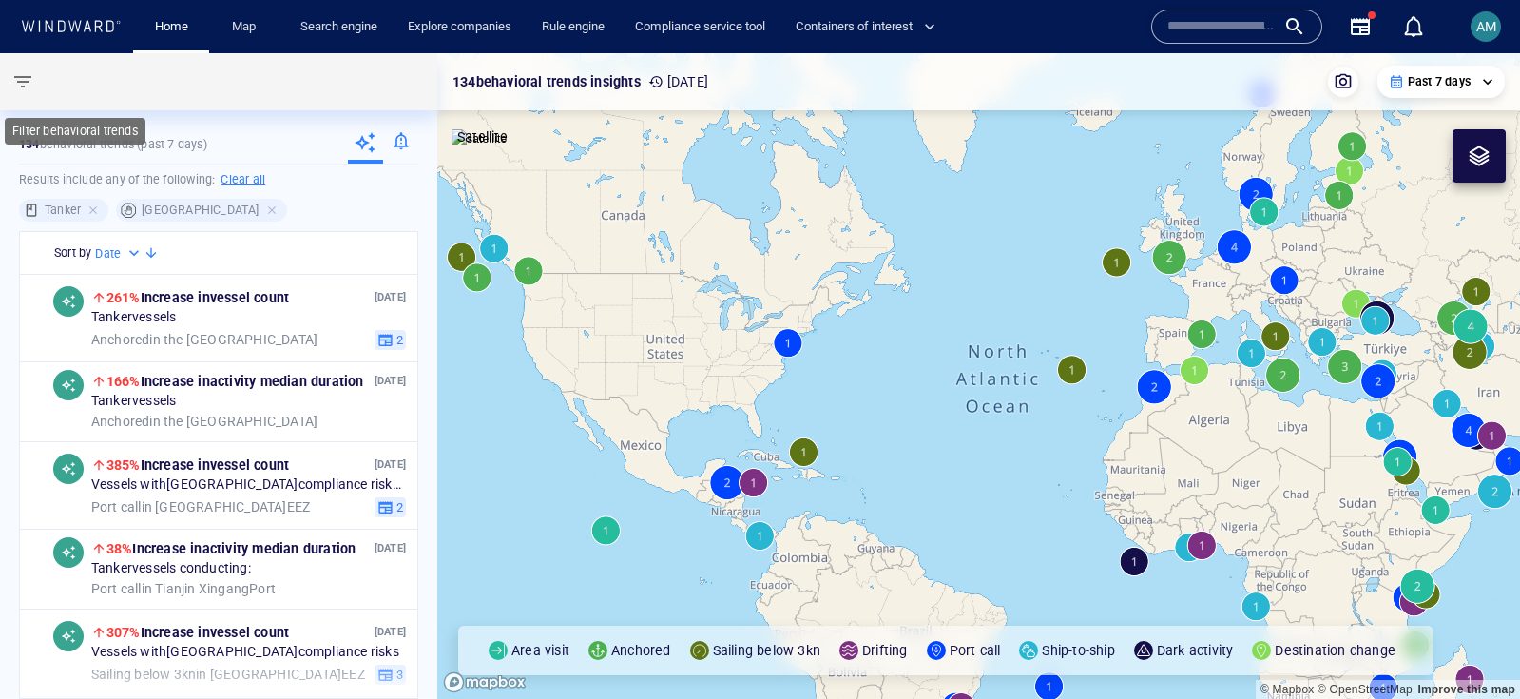
click at [18, 76] on span "button" at bounding box center [22, 81] width 23 height 23
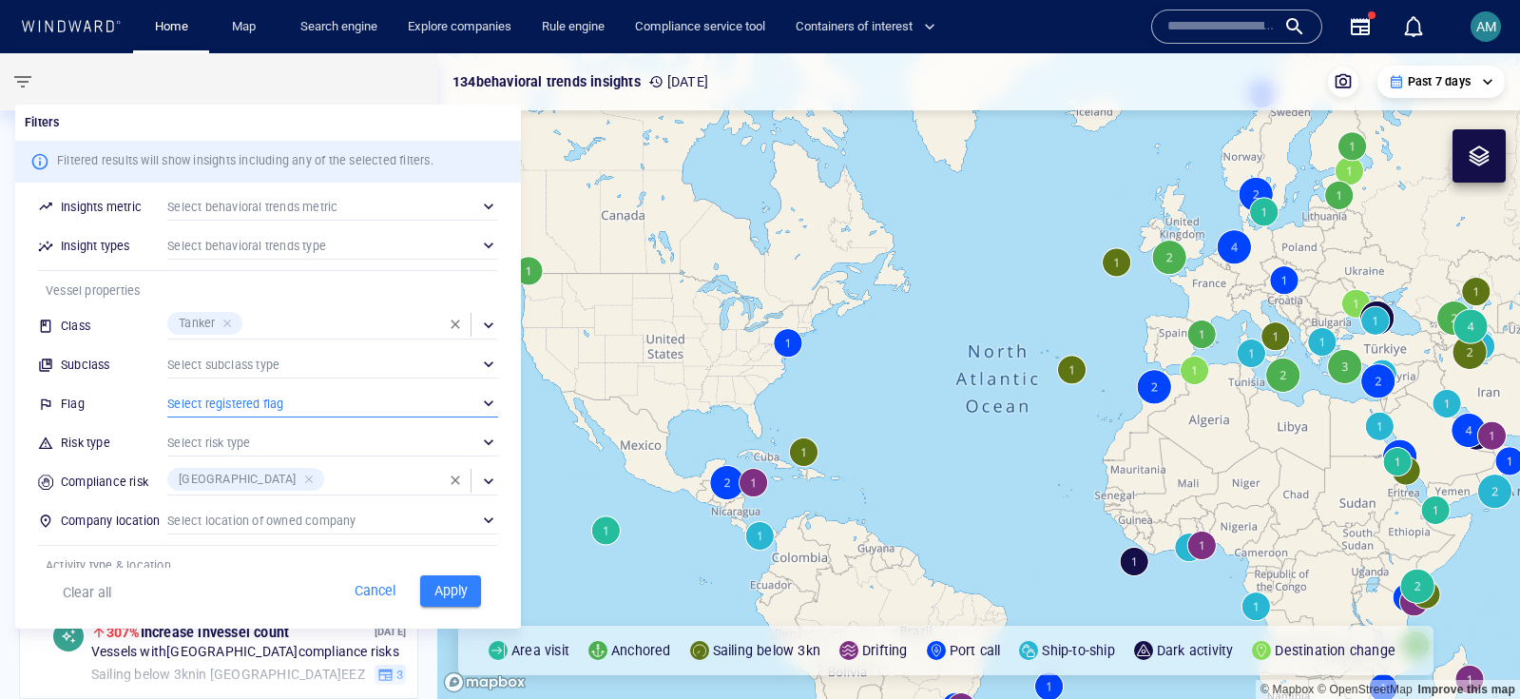
click at [220, 402] on div "​" at bounding box center [332, 403] width 331 height 29
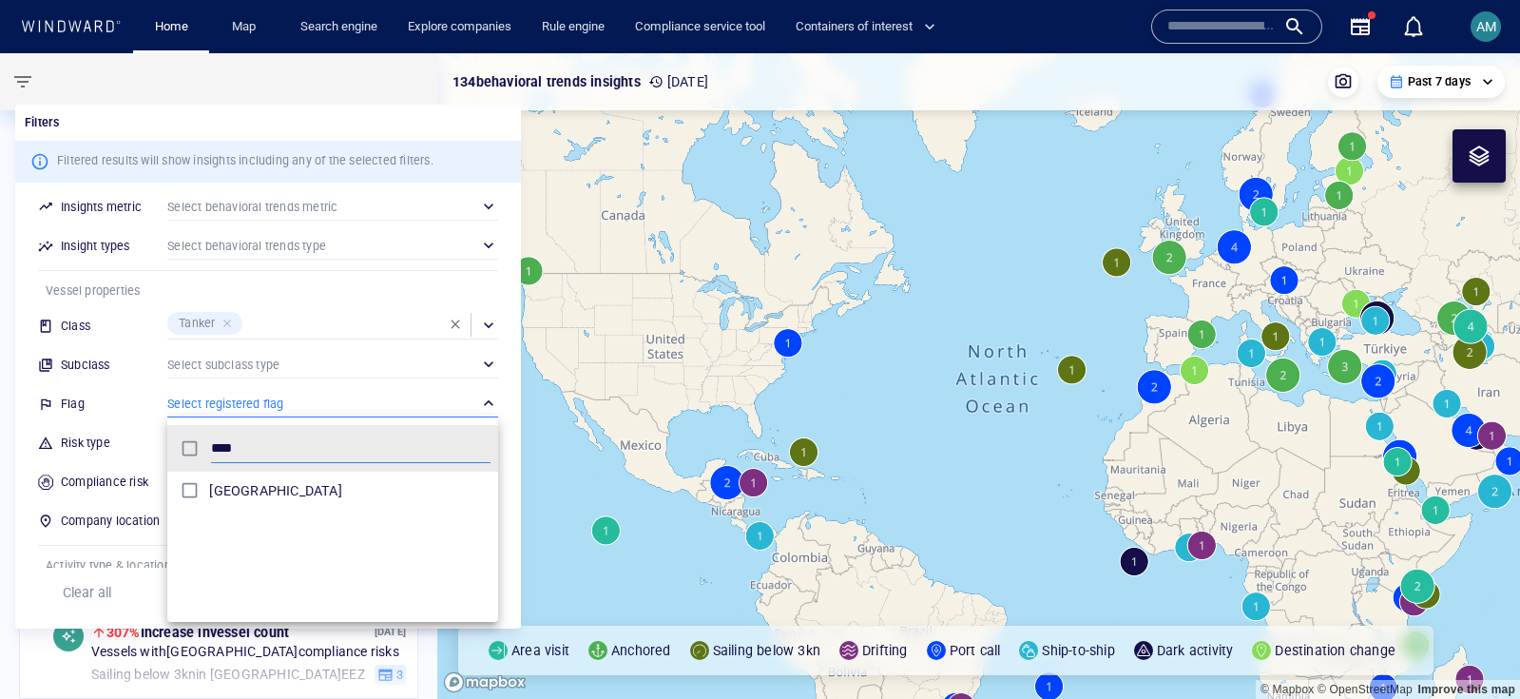
type input "****"
click at [286, 475] on div "[GEOGRAPHIC_DATA]" at bounding box center [349, 490] width 281 height 30
click at [365, 377] on div at bounding box center [760, 349] width 1520 height 699
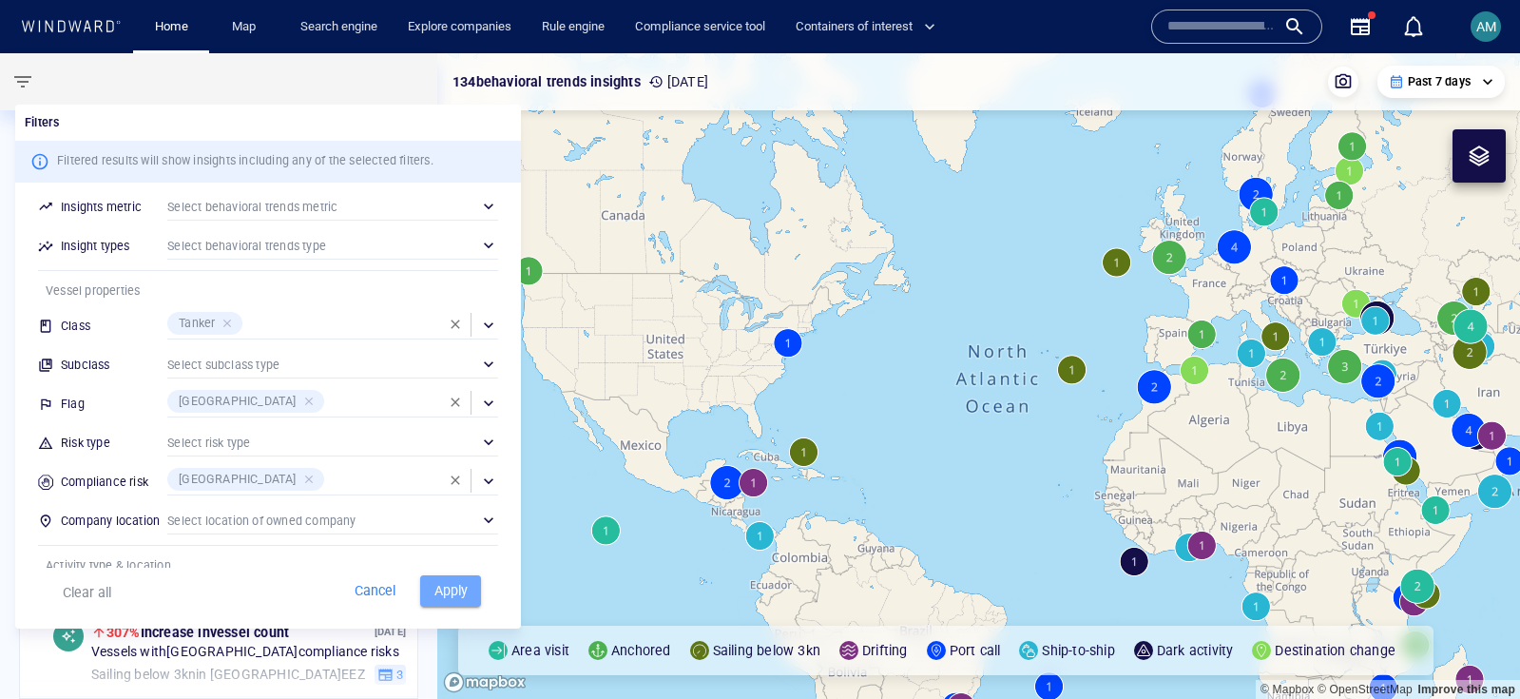
click at [450, 590] on span "Apply" at bounding box center [451, 591] width 42 height 24
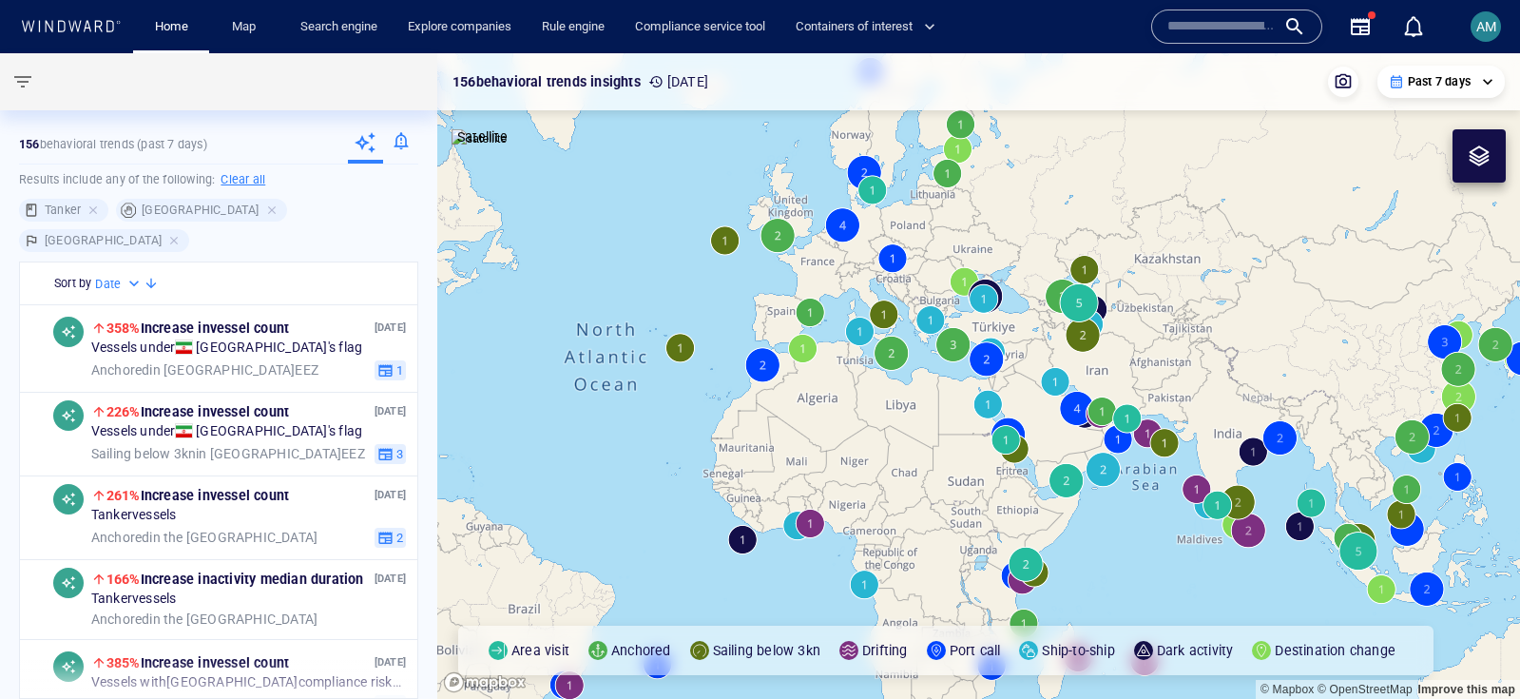
drag, startPoint x: 762, startPoint y: 496, endPoint x: 505, endPoint y: 478, distance: 258.2
click at [506, 478] on canvas "Map" at bounding box center [978, 375] width 1082 height 645
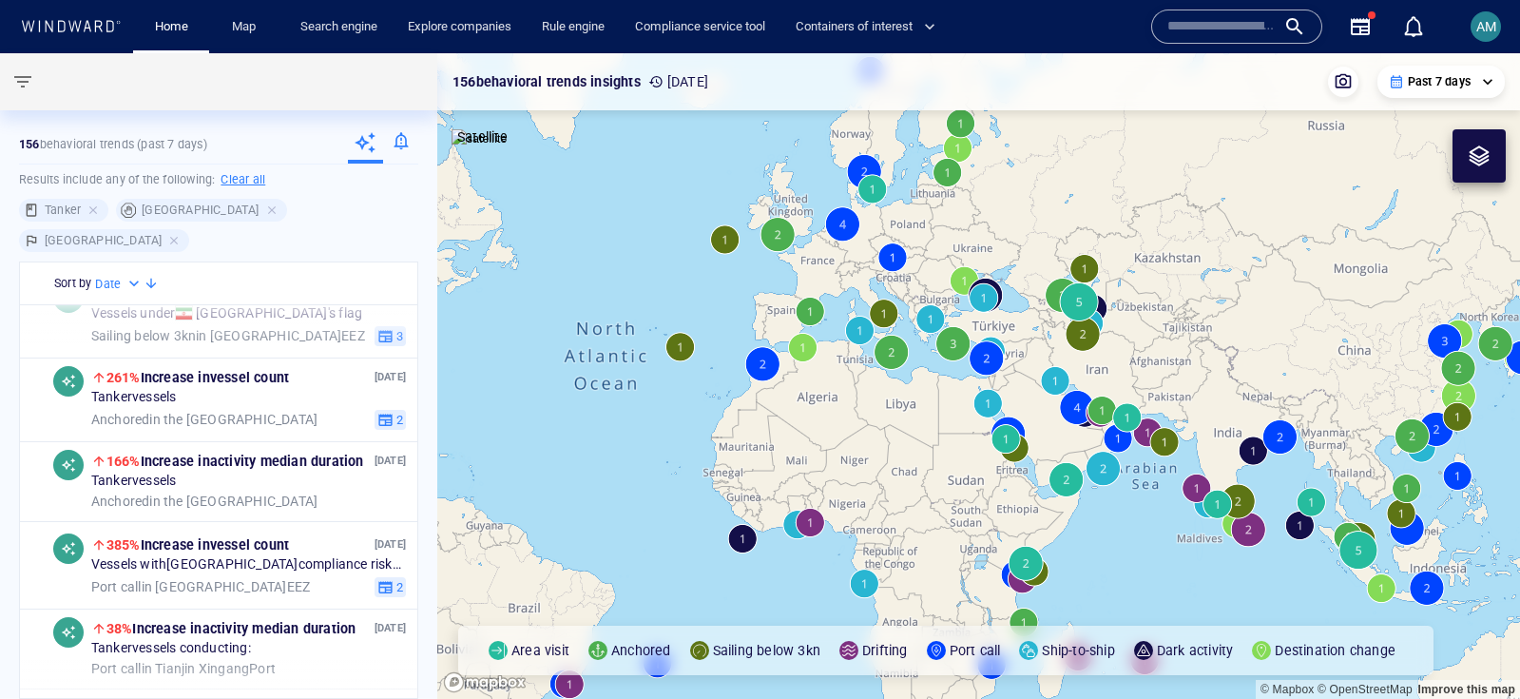
scroll to position [141, 0]
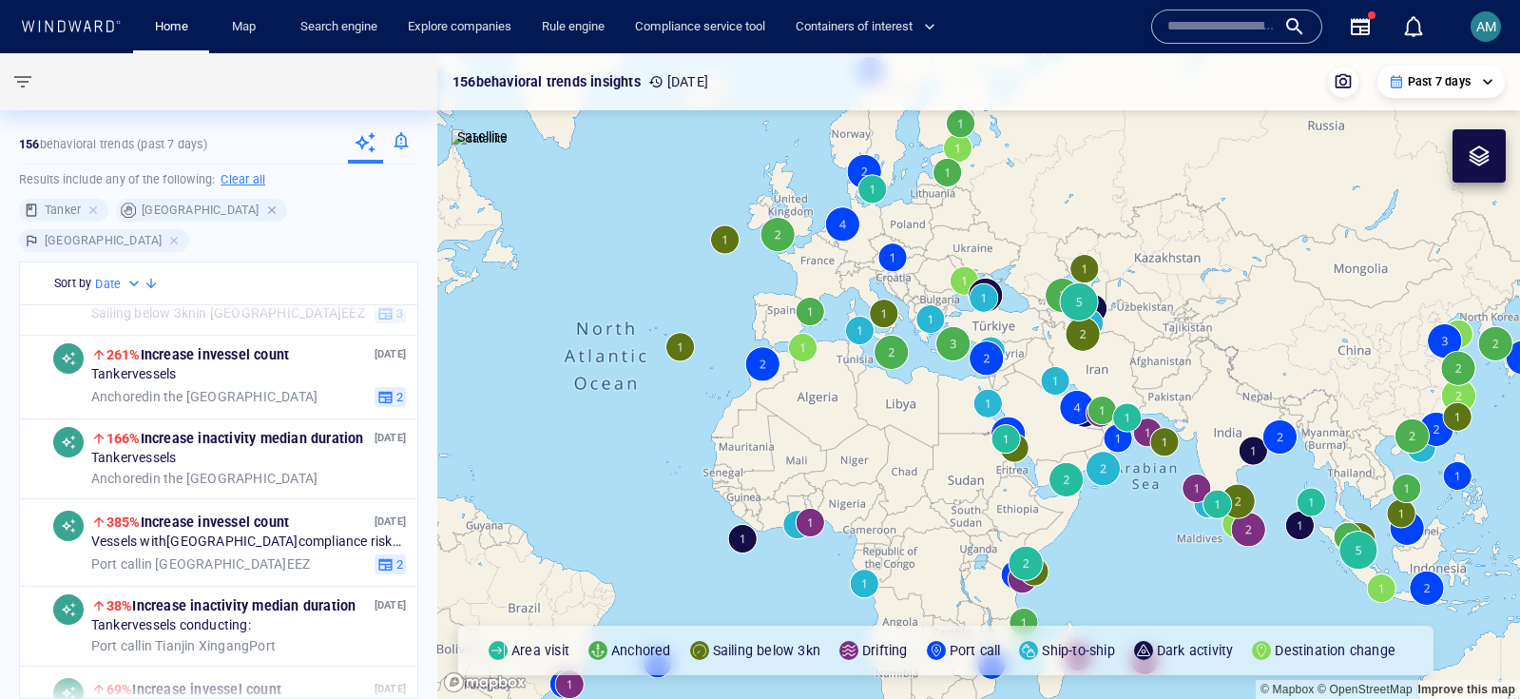
click at [265, 206] on div at bounding box center [273, 209] width 17 height 17
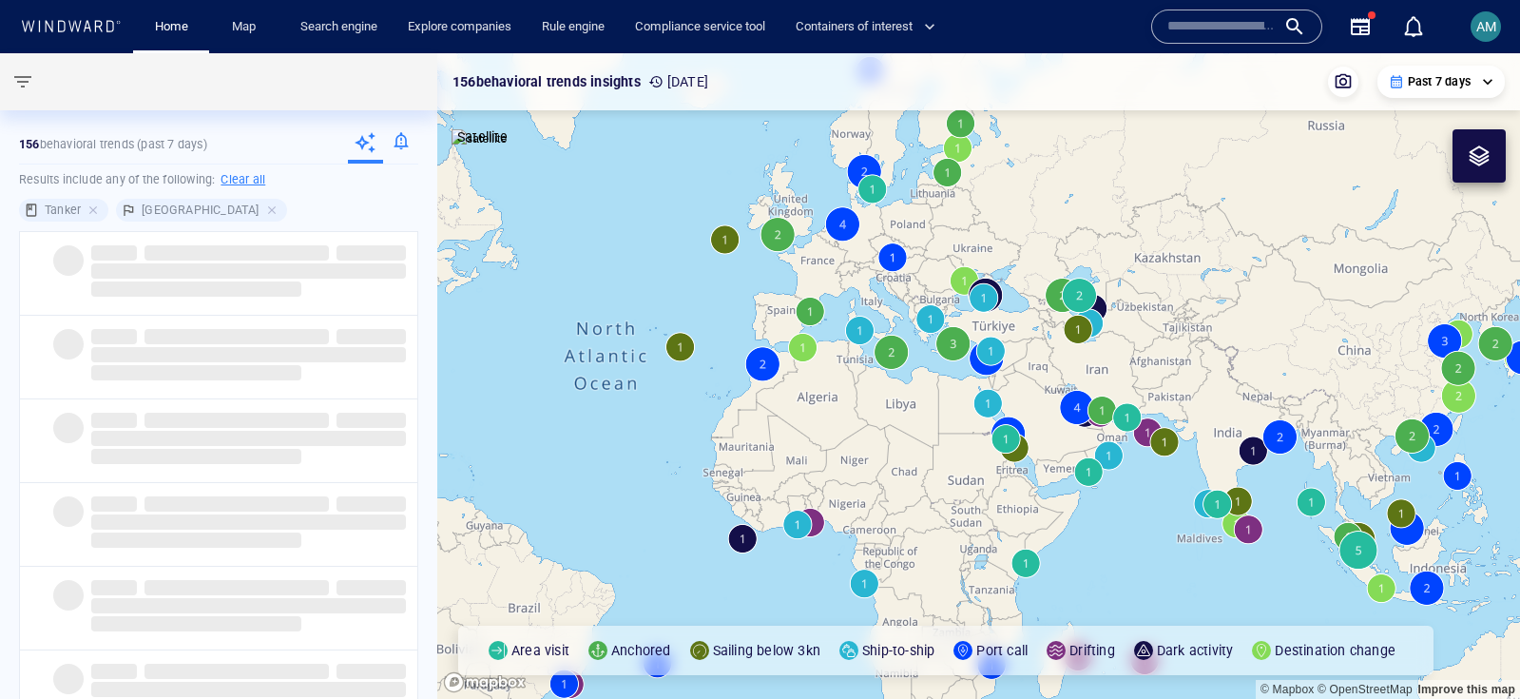
click at [25, 87] on span "button" at bounding box center [22, 81] width 23 height 23
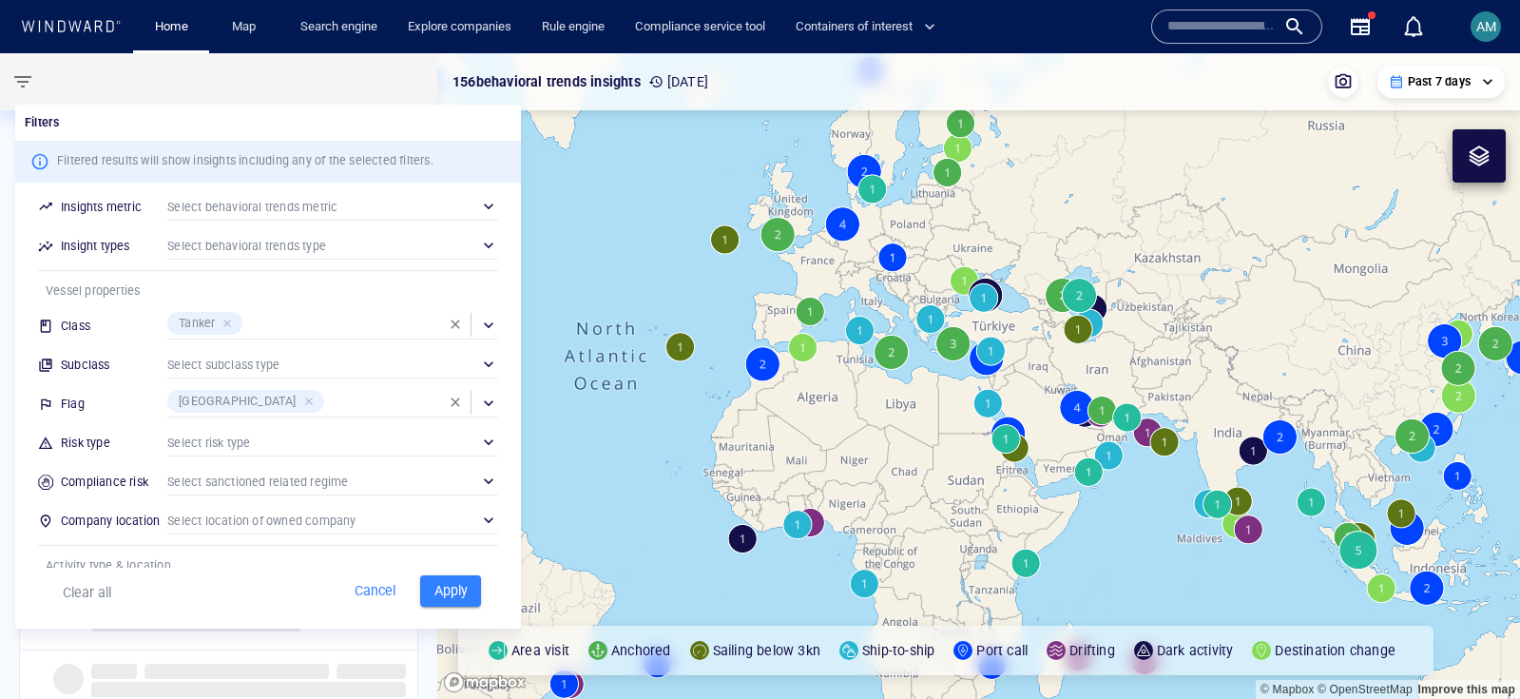
scroll to position [191, 0]
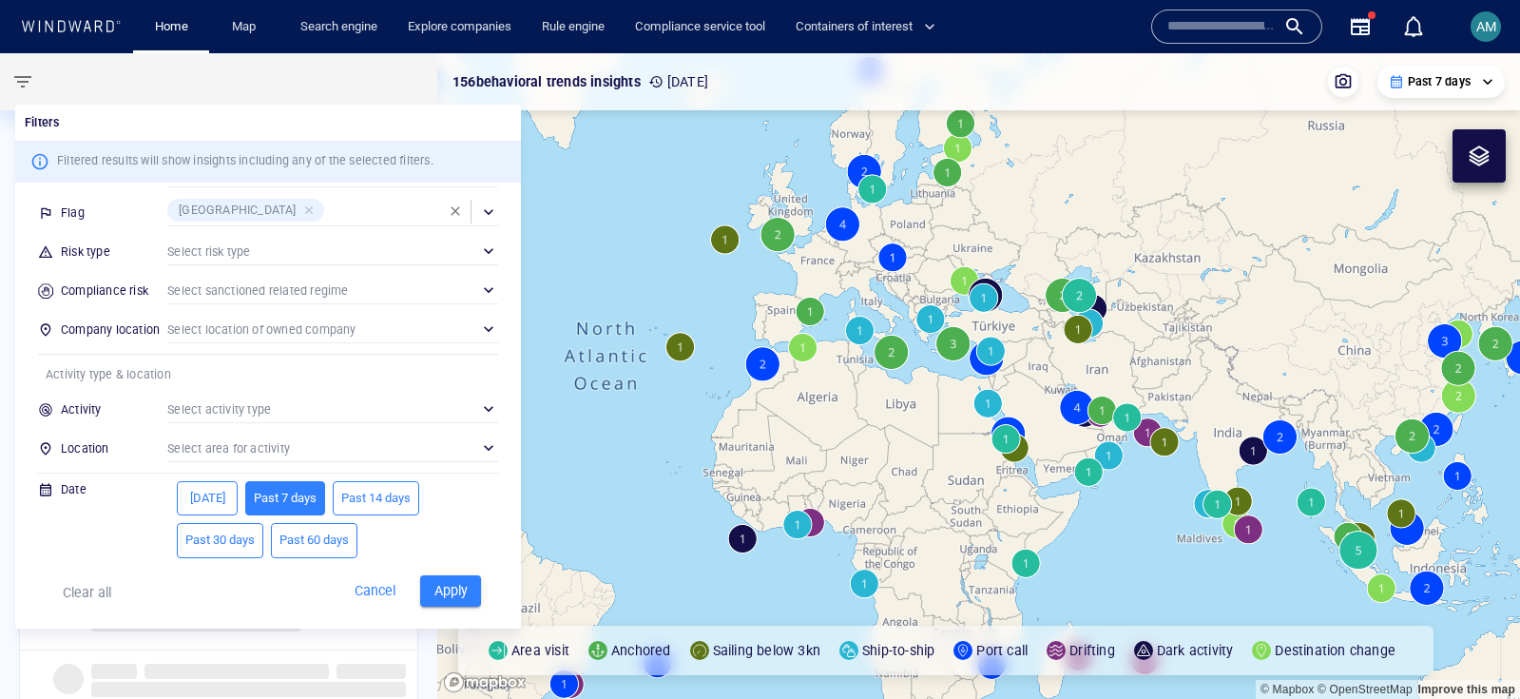
click at [212, 485] on button "Today" at bounding box center [207, 498] width 61 height 35
click at [442, 584] on span "Apply" at bounding box center [451, 591] width 42 height 24
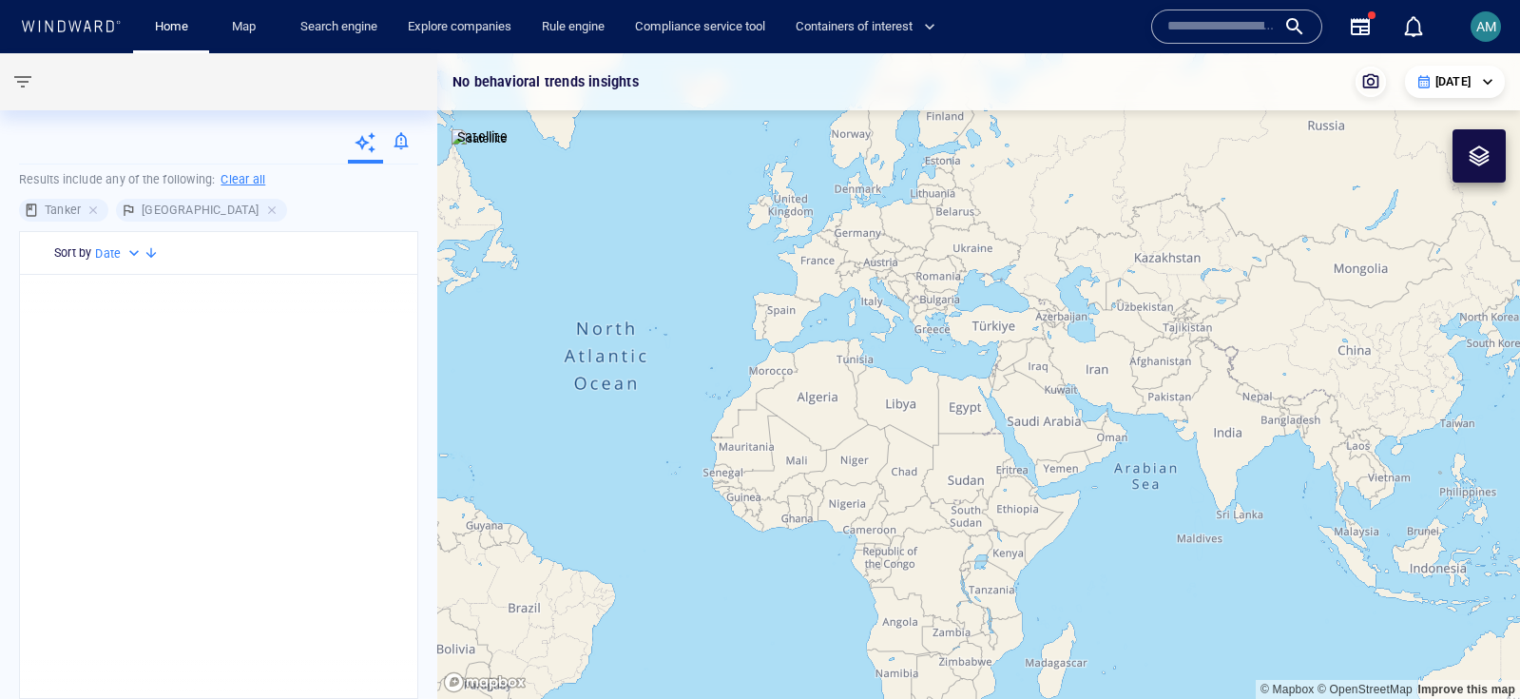
scroll to position [0, 0]
click at [134, 259] on div "Date" at bounding box center [119, 253] width 48 height 19
click at [122, 254] on div at bounding box center [760, 349] width 1520 height 699
click at [12, 83] on span "button" at bounding box center [22, 81] width 23 height 23
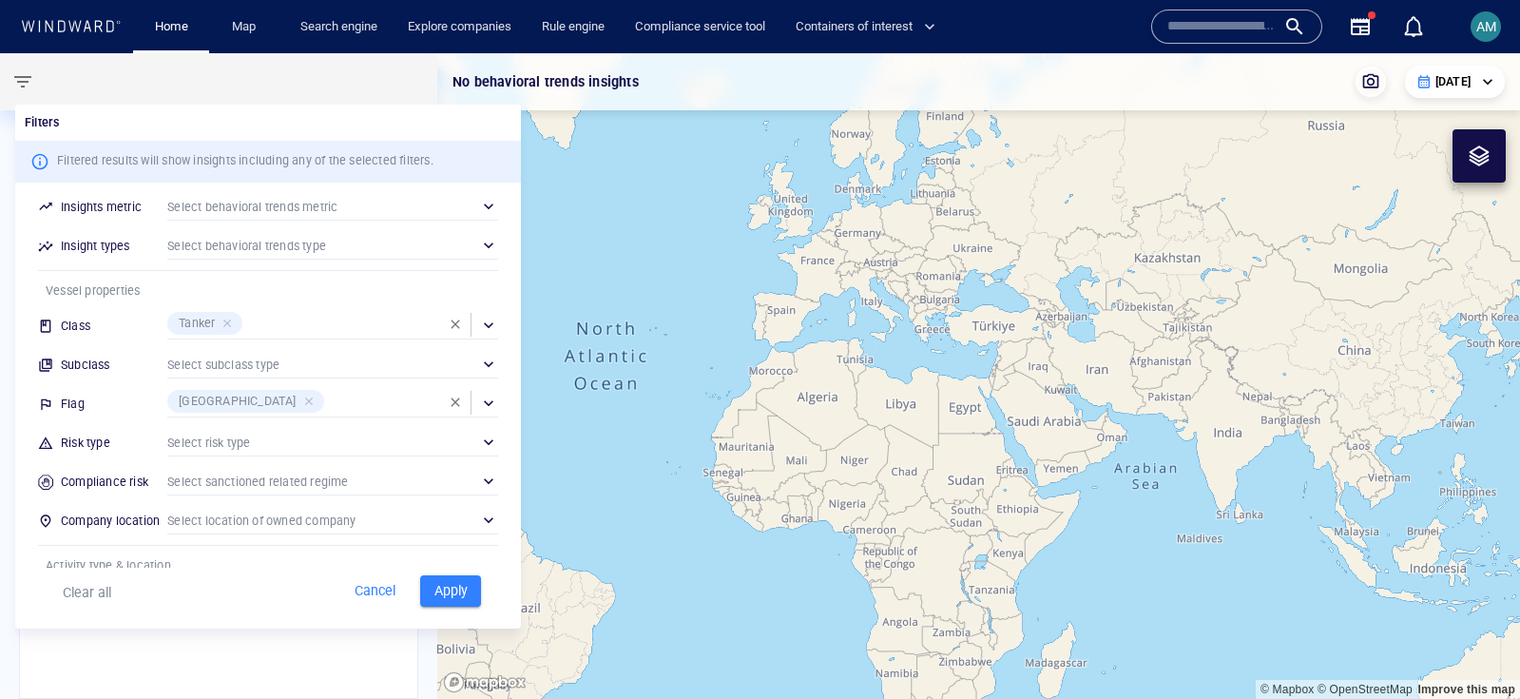
scroll to position [191, 0]
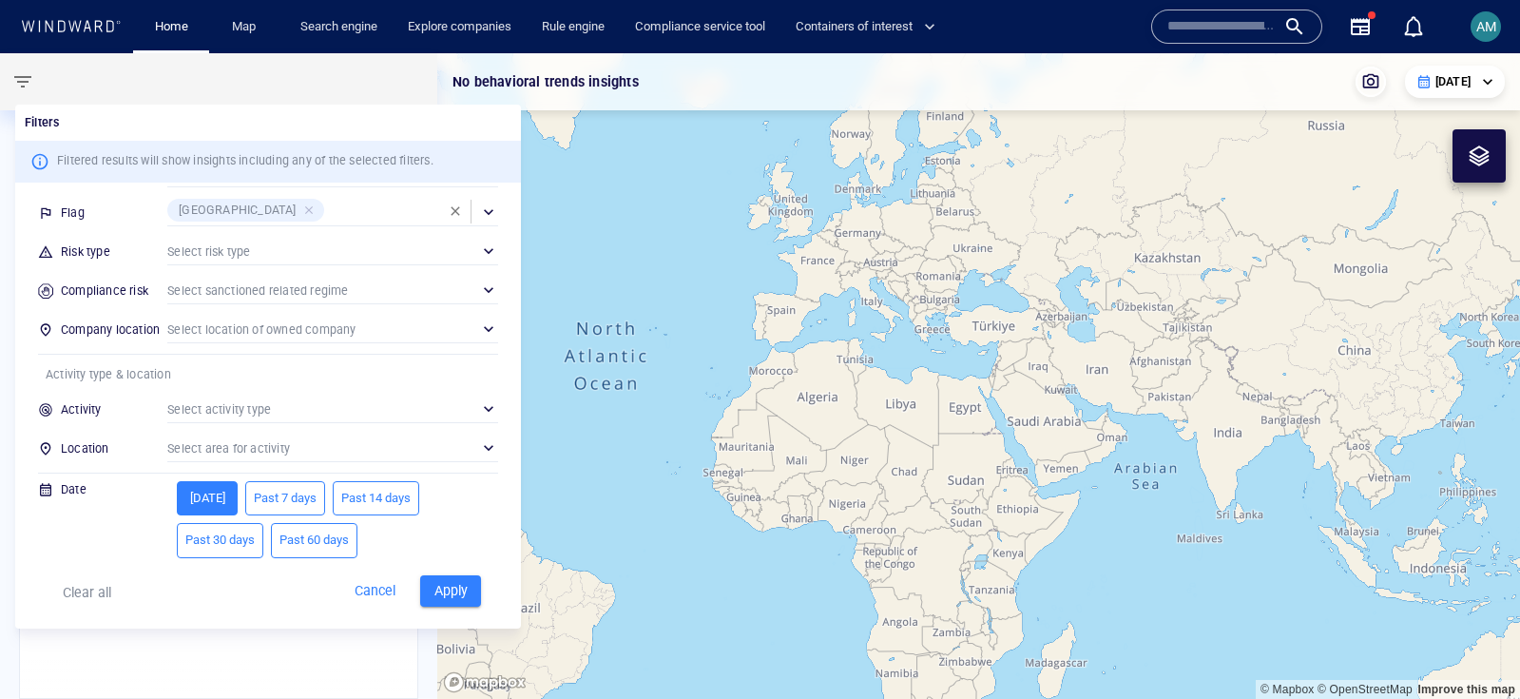
click at [294, 504] on span "Past 7 days" at bounding box center [285, 499] width 63 height 22
click at [436, 572] on div "Apply" at bounding box center [450, 590] width 76 height 47
click at [449, 591] on span "Apply" at bounding box center [451, 591] width 42 height 24
type input "**********"
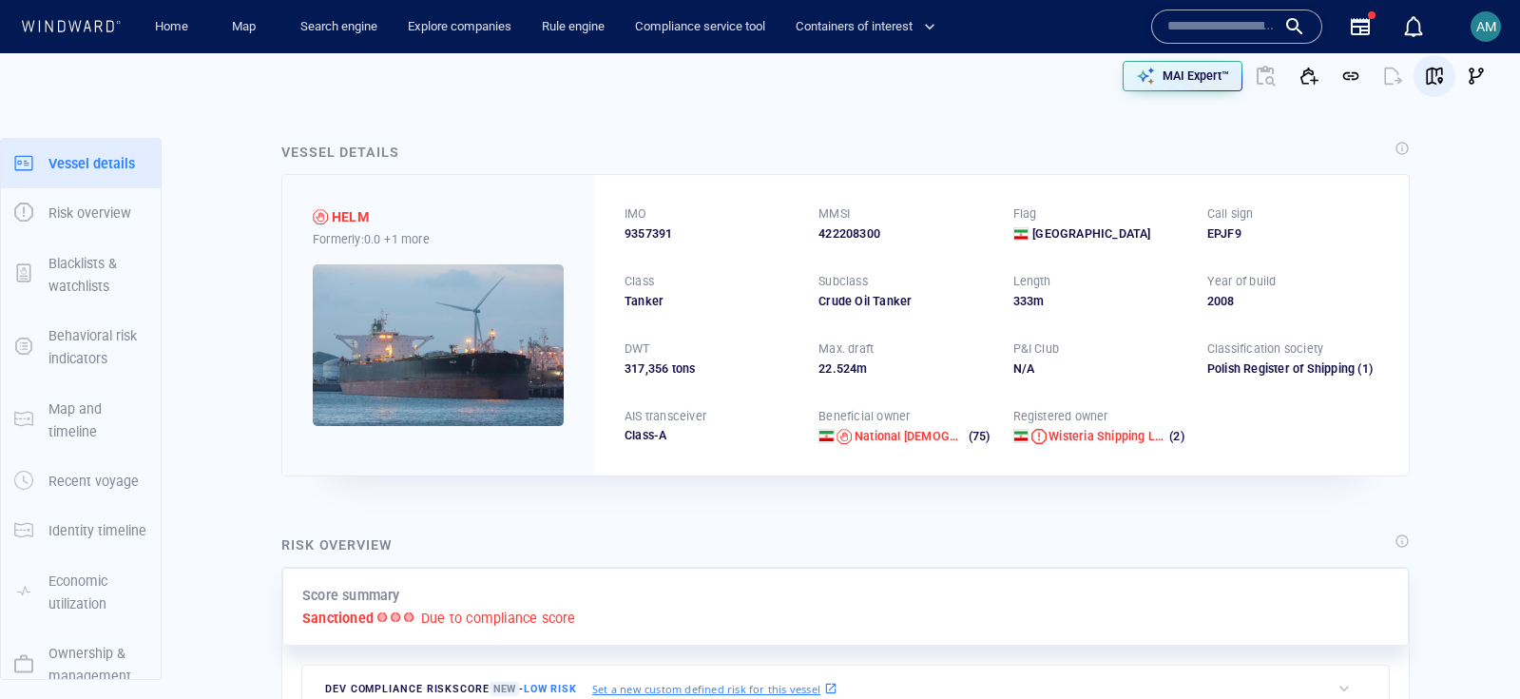
click at [1442, 83] on span "button" at bounding box center [1434, 76] width 19 height 19
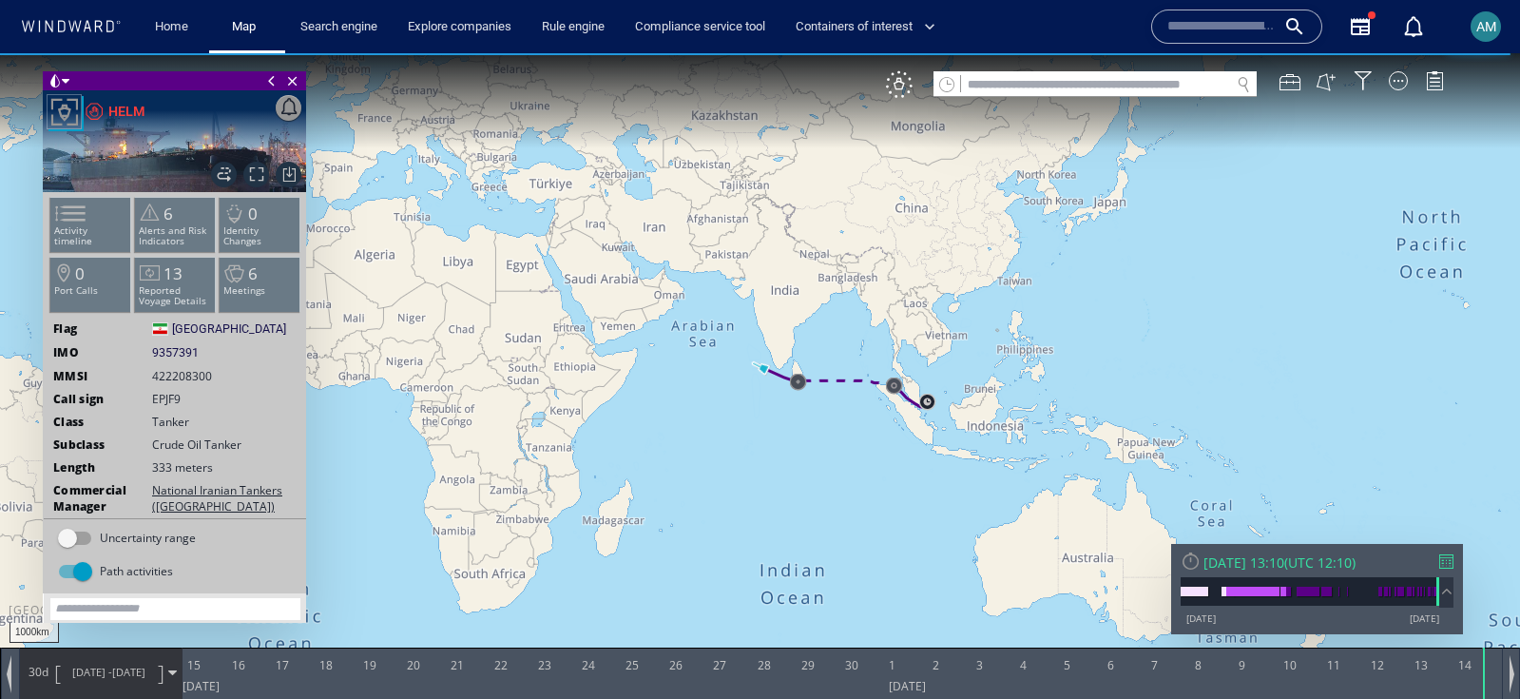
click at [696, 417] on canvas "Map" at bounding box center [760, 366] width 1520 height 626
drag, startPoint x: 783, startPoint y: 367, endPoint x: 690, endPoint y: 430, distance: 112.3
click at [690, 430] on canvas "Map" at bounding box center [760, 366] width 1520 height 626
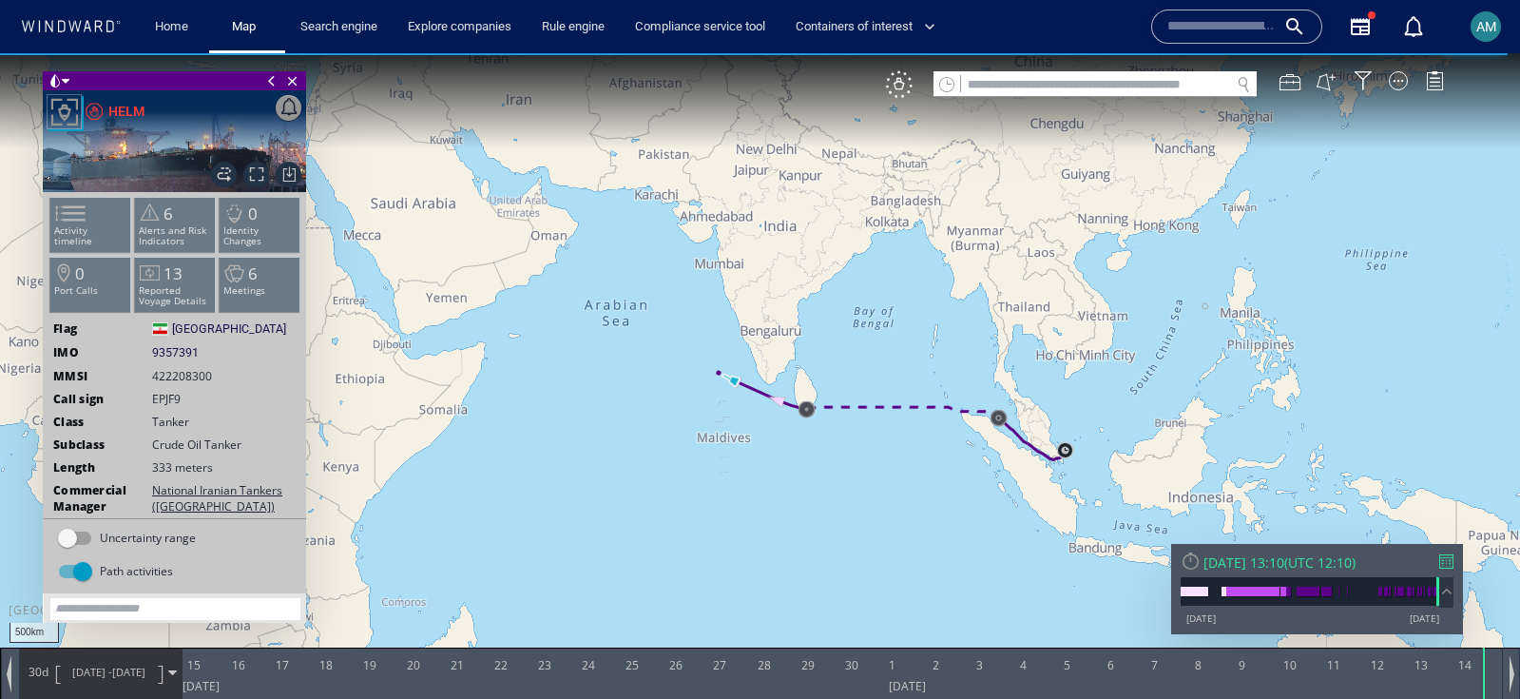
click at [690, 430] on canvas "Map" at bounding box center [760, 366] width 1520 height 626
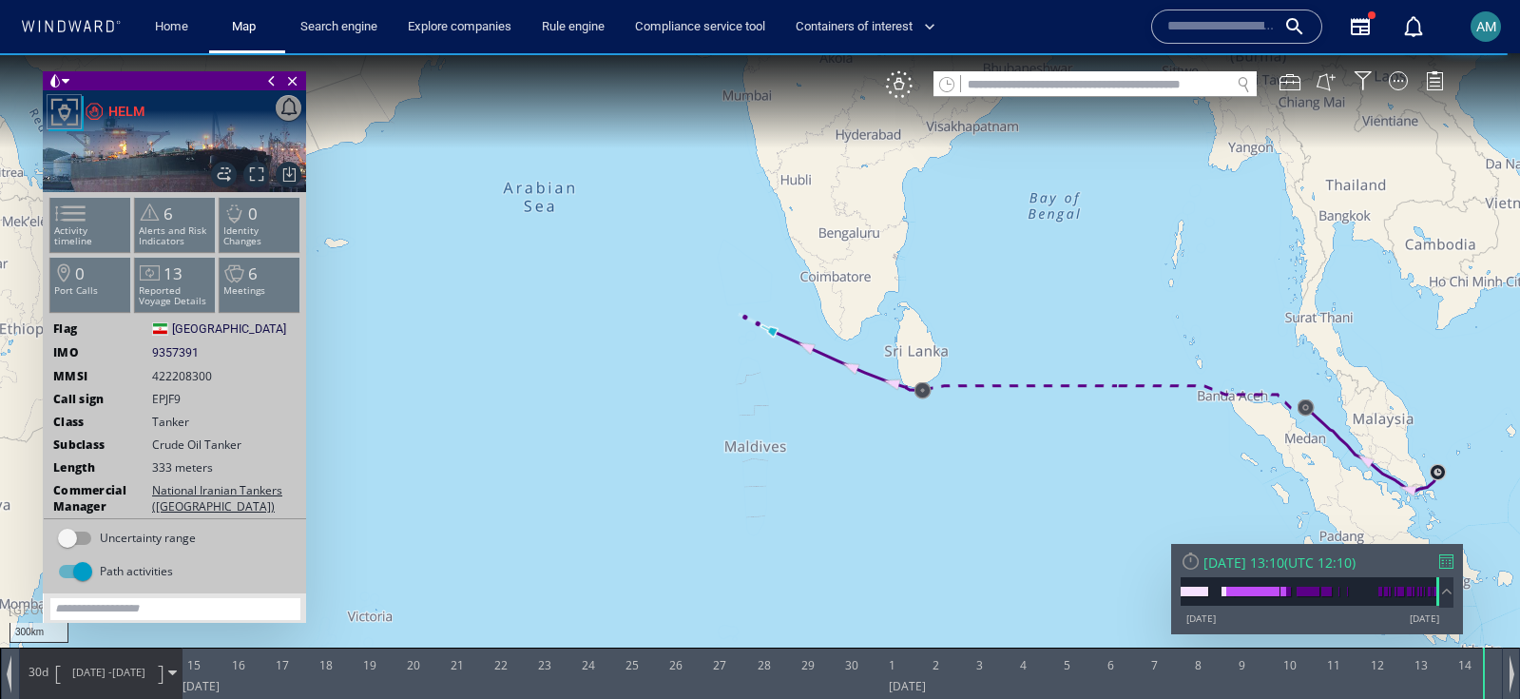
click at [680, 386] on canvas "Map" at bounding box center [760, 366] width 1520 height 626
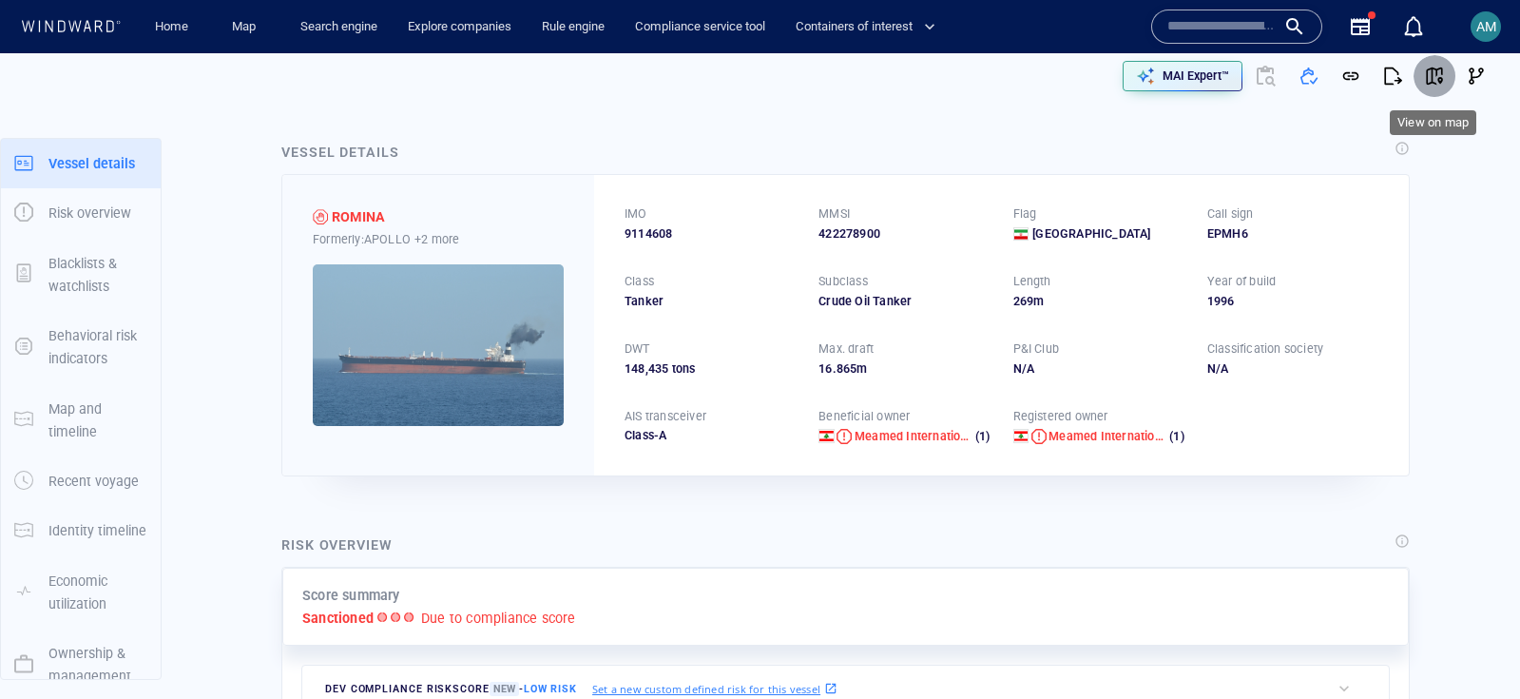
click at [1433, 68] on span "button" at bounding box center [1434, 76] width 19 height 19
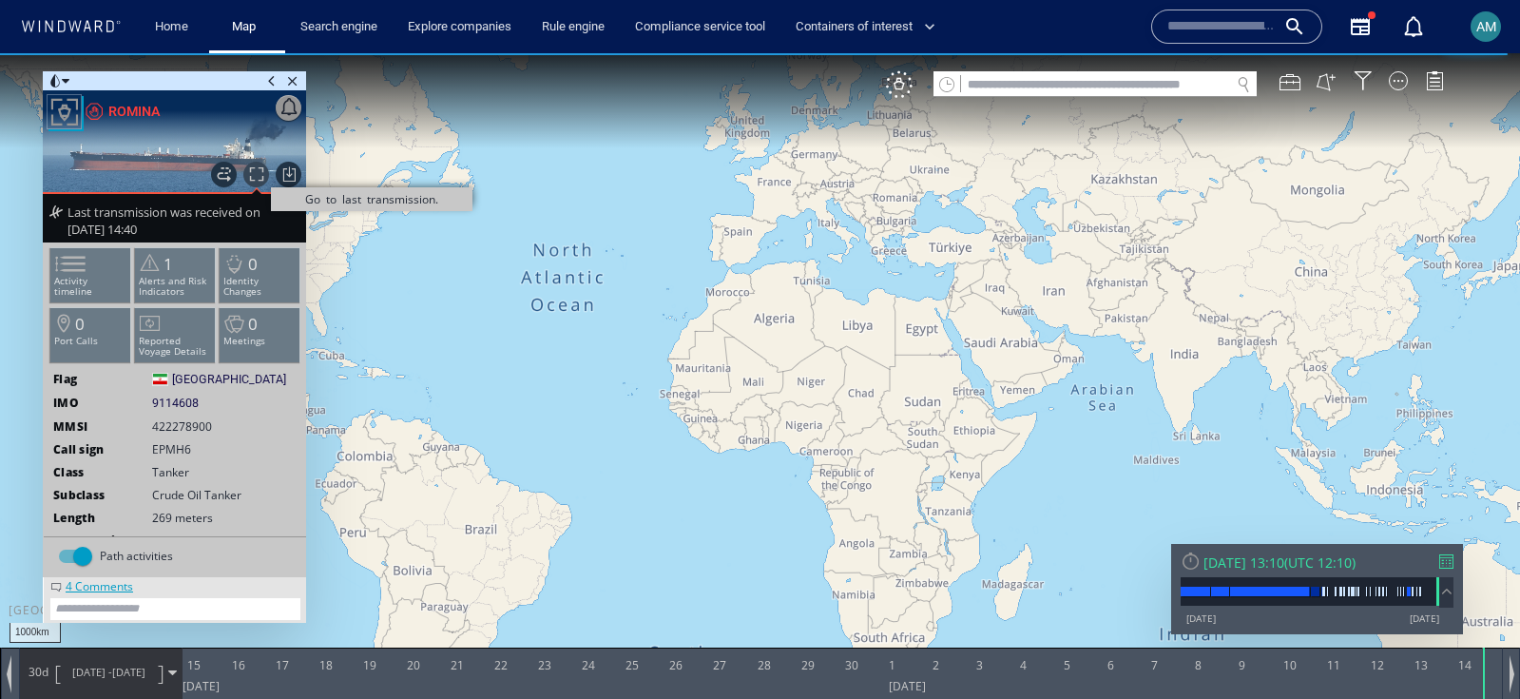
click at [252, 172] on span "Go to last transmission." at bounding box center [256, 175] width 26 height 26
drag, startPoint x: 1239, startPoint y: 393, endPoint x: 1059, endPoint y: 438, distance: 186.2
click at [1059, 438] on canvas "Map" at bounding box center [760, 366] width 1520 height 626
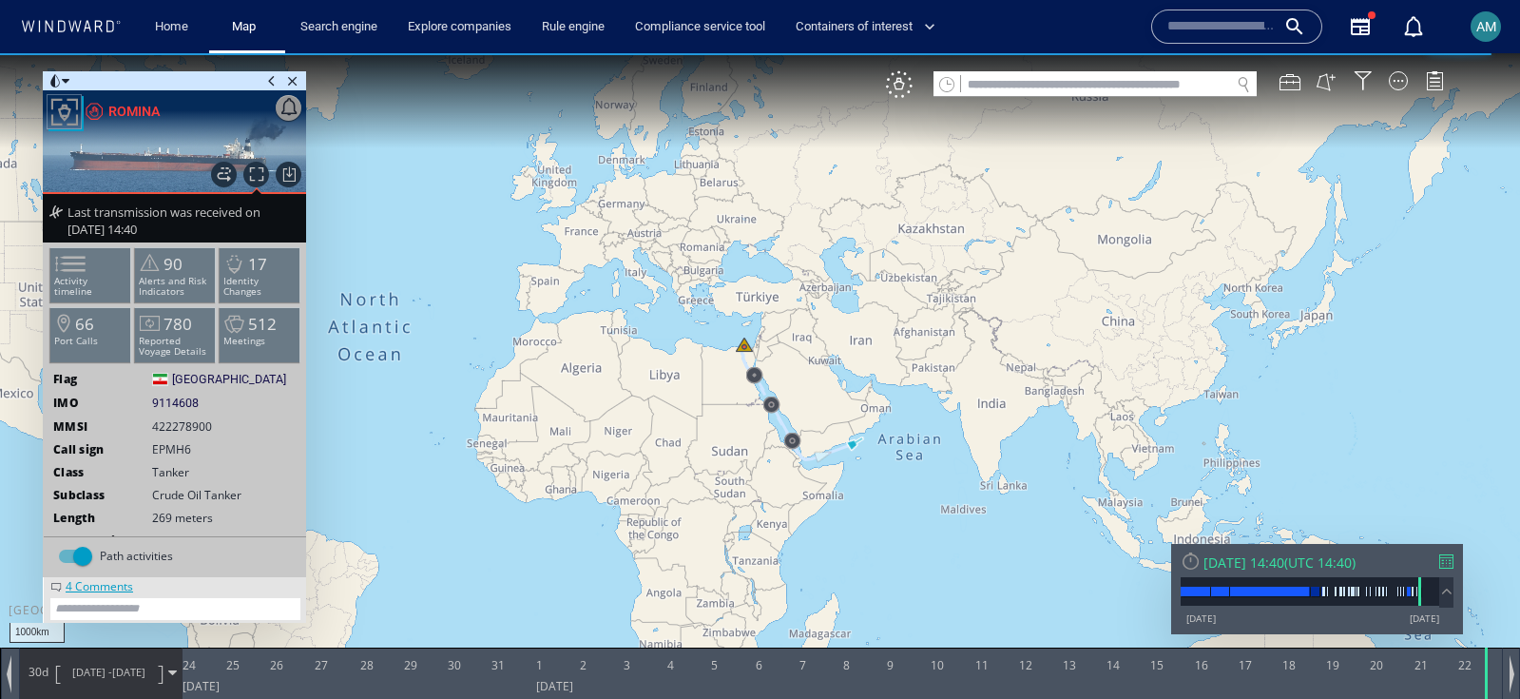
click at [1059, 438] on canvas "Map" at bounding box center [760, 366] width 1520 height 626
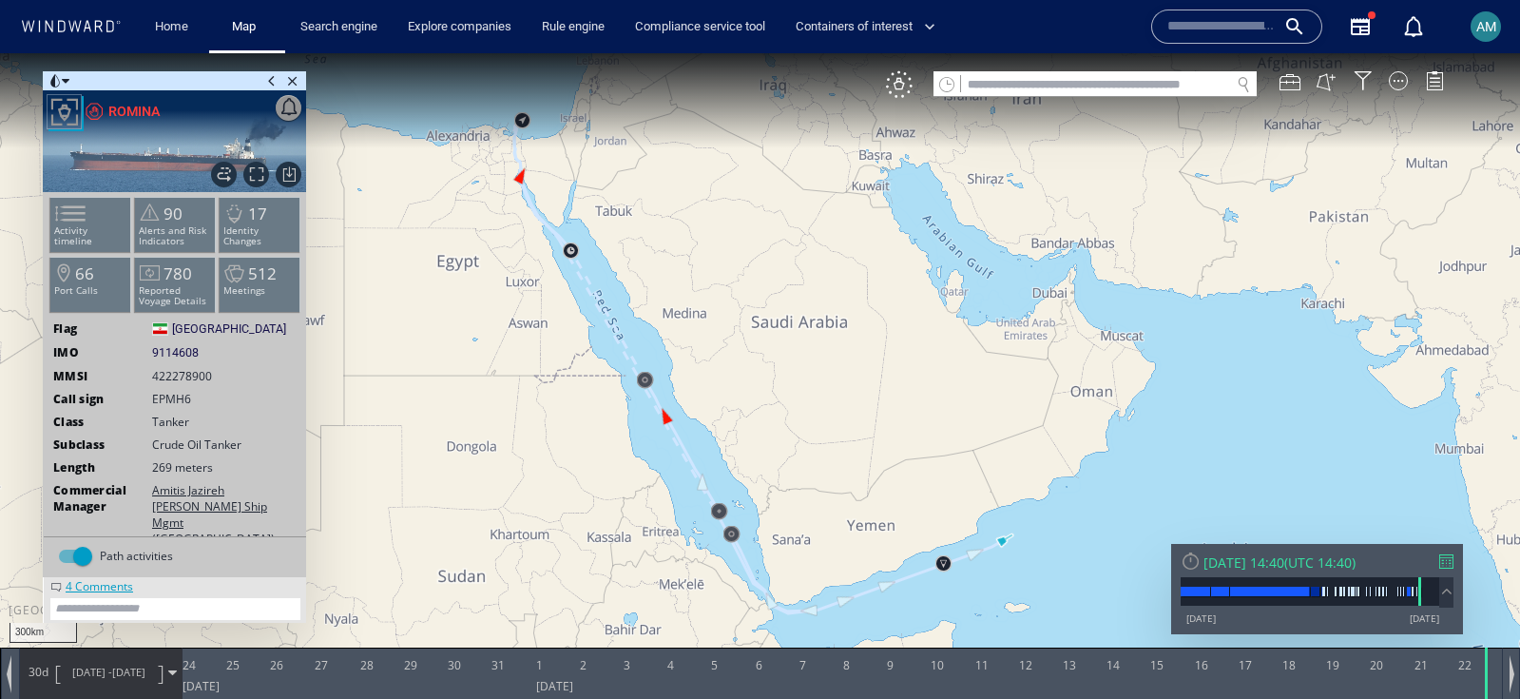
click at [163, 352] on span "9114608" at bounding box center [175, 352] width 47 height 17
drag, startPoint x: 163, startPoint y: 352, endPoint x: 177, endPoint y: 353, distance: 14.3
click at [168, 352] on span "9114608" at bounding box center [175, 352] width 47 height 17
copy span "9114608"
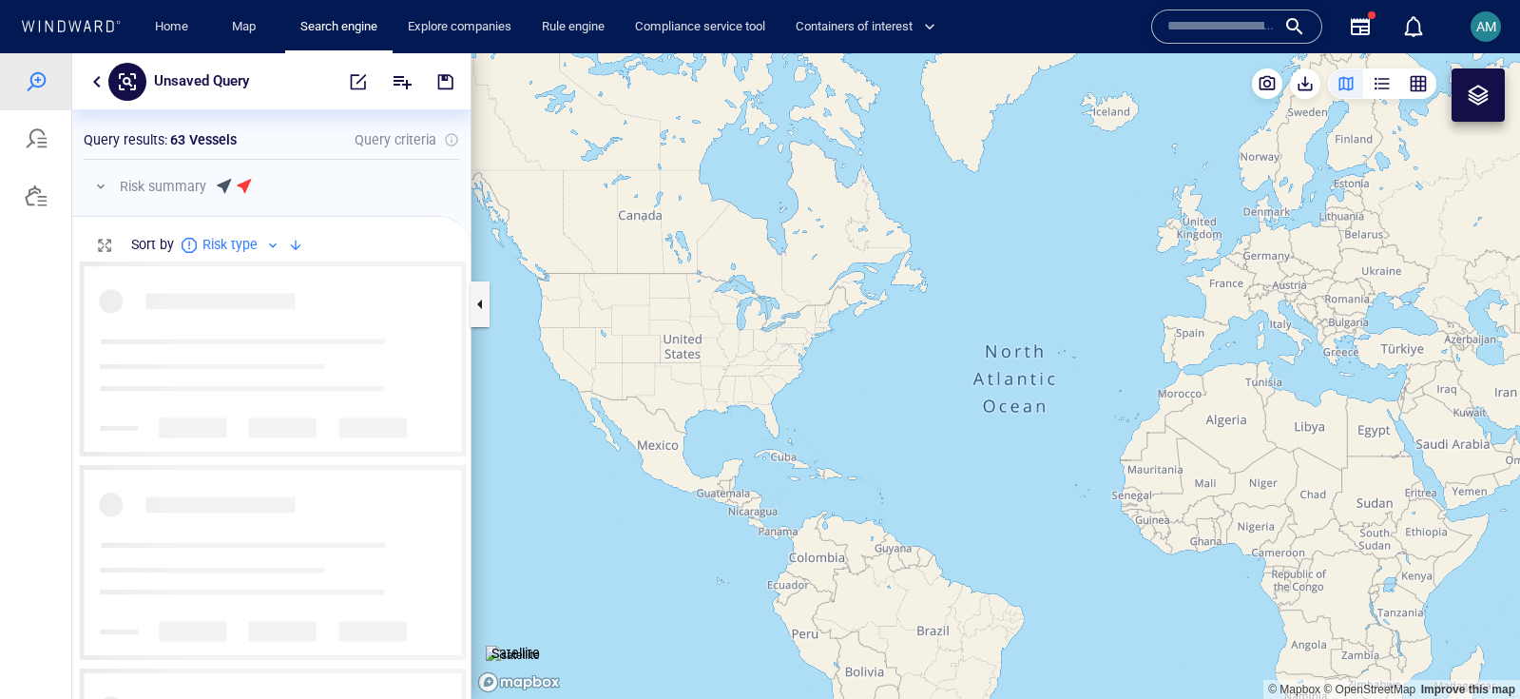
scroll to position [438, 398]
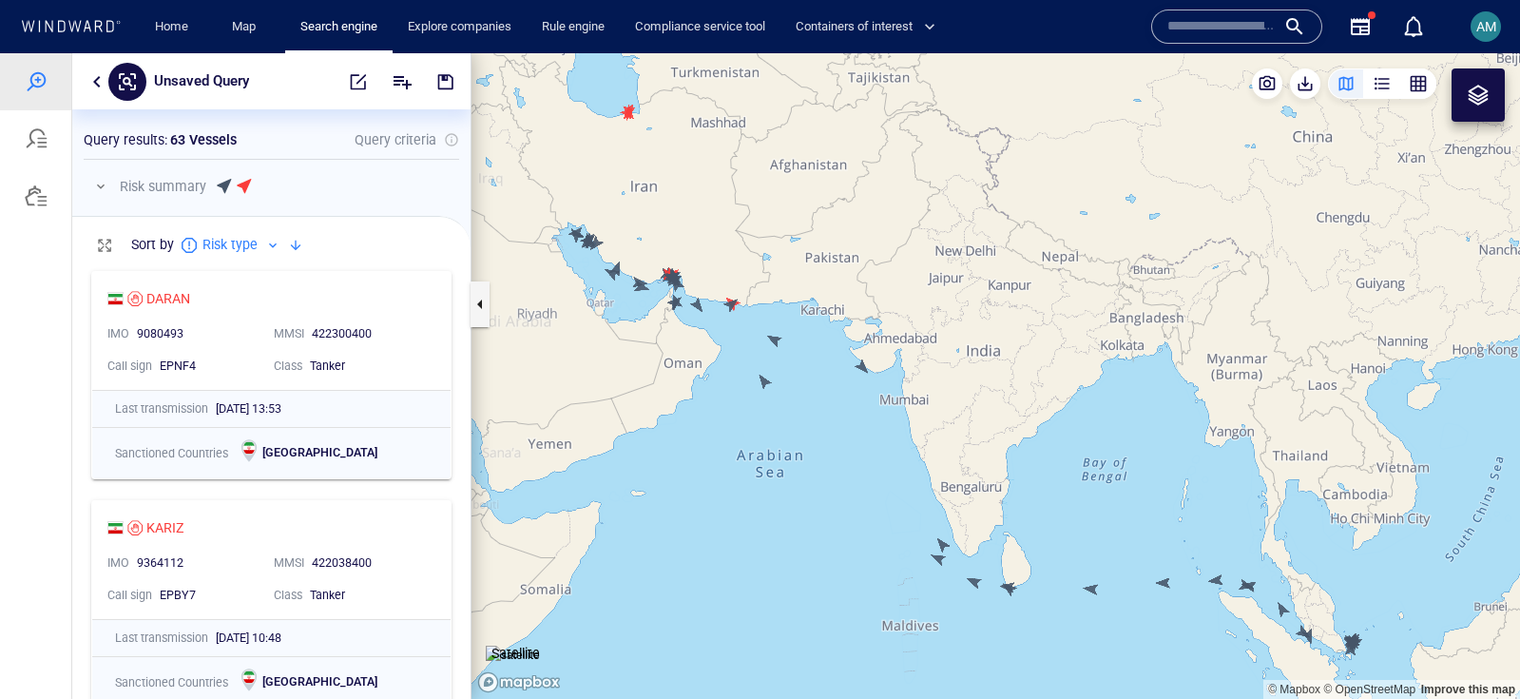
drag, startPoint x: 758, startPoint y: 541, endPoint x: 828, endPoint y: 543, distance: 69.4
click at [828, 543] on canvas "Map" at bounding box center [995, 375] width 1048 height 645
click at [775, 338] on canvas "Map" at bounding box center [995, 375] width 1048 height 645
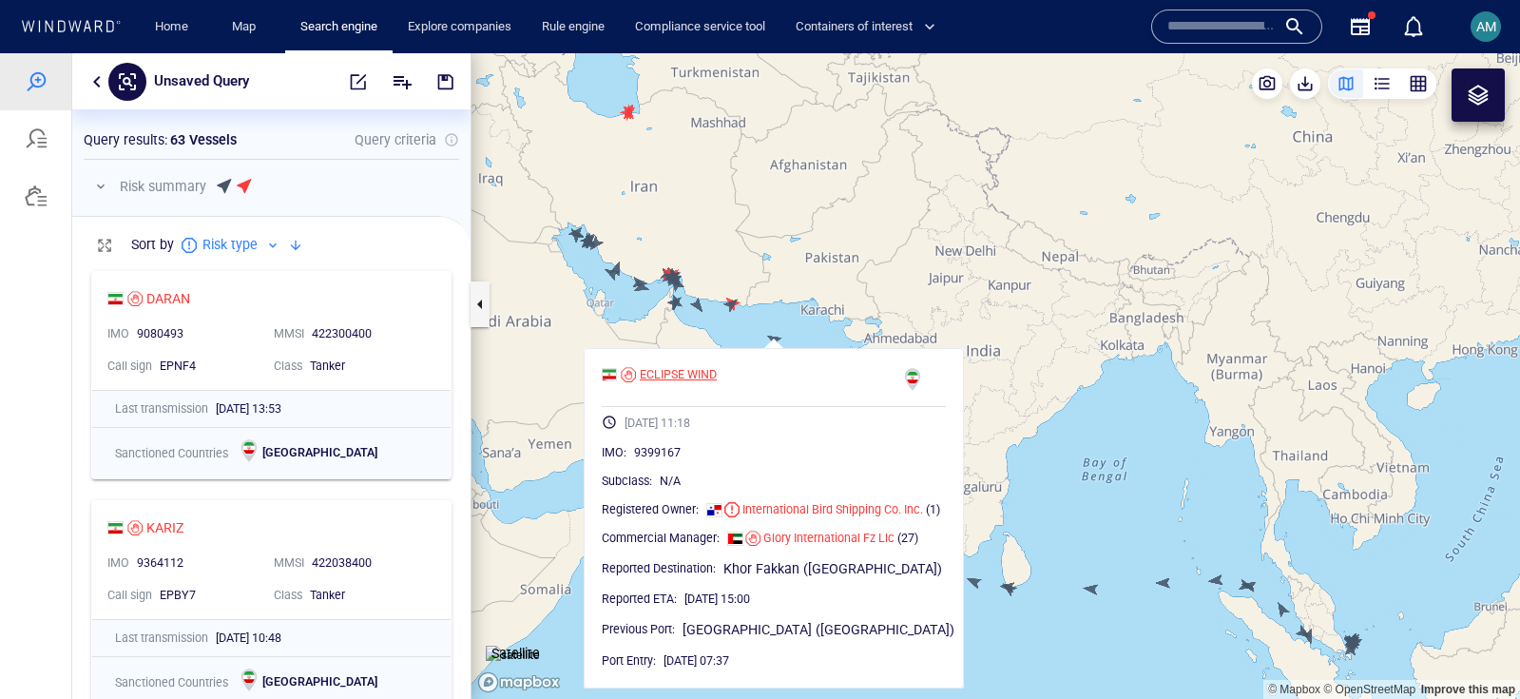
click at [677, 368] on div "ECLIPSE WIND" at bounding box center [678, 374] width 77 height 17
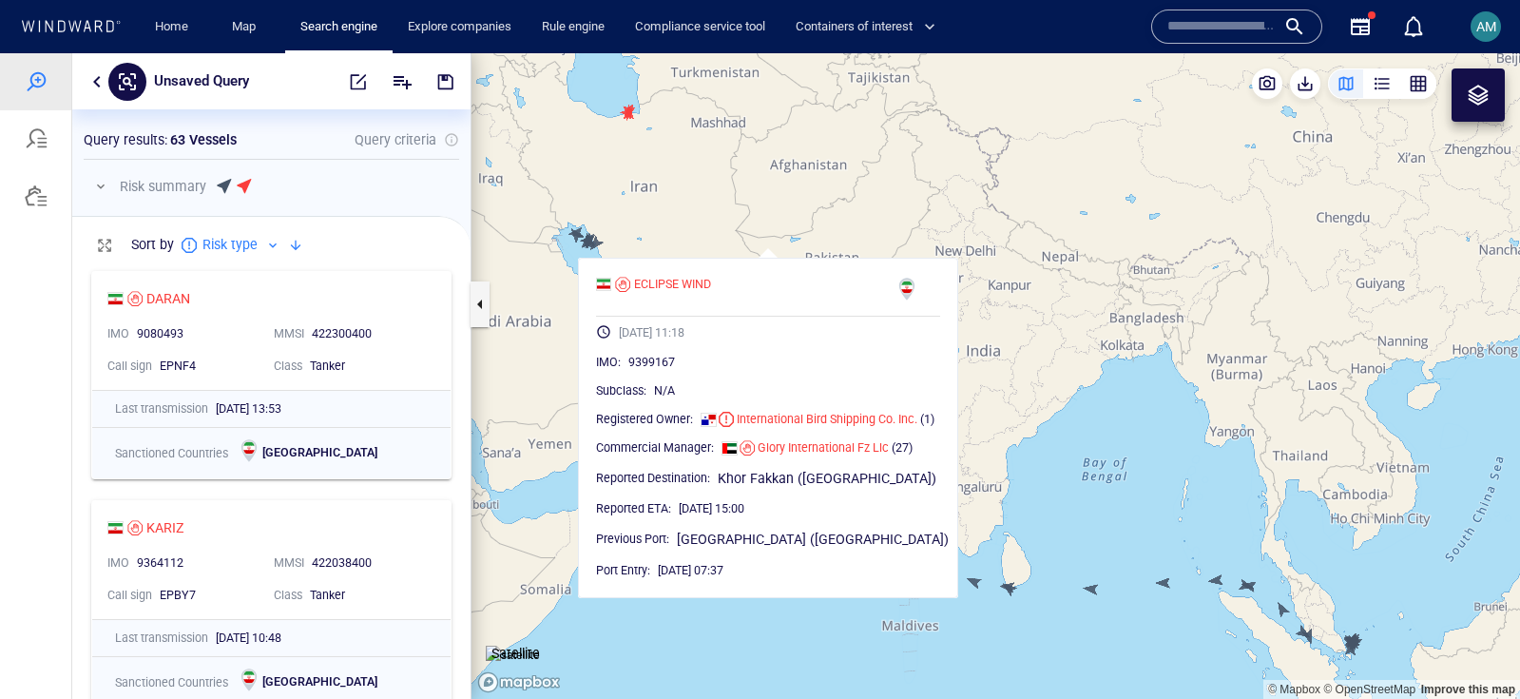
drag, startPoint x: 866, startPoint y: 269, endPoint x: 862, endPoint y: 201, distance: 68.5
click at [862, 201] on canvas "Map" at bounding box center [995, 375] width 1048 height 645
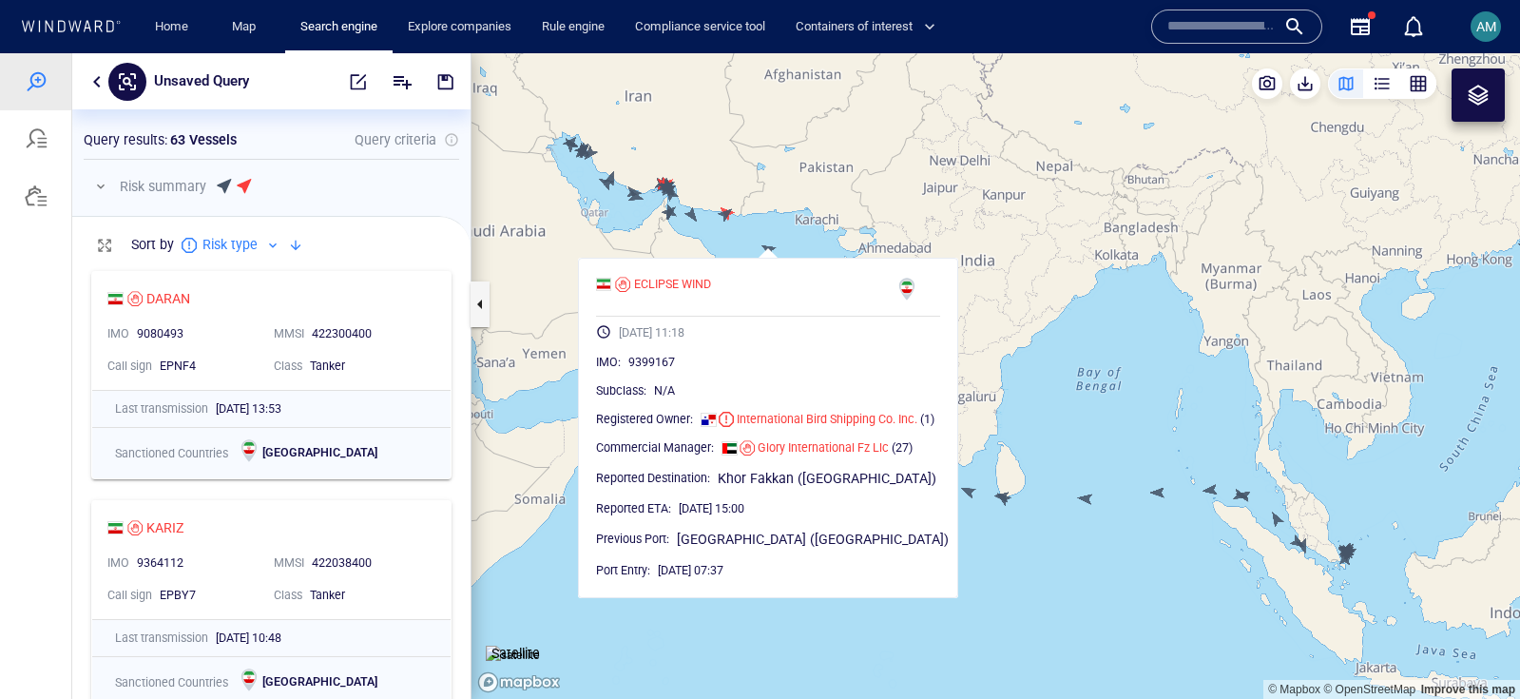
click at [1095, 500] on canvas "Map" at bounding box center [995, 375] width 1048 height 645
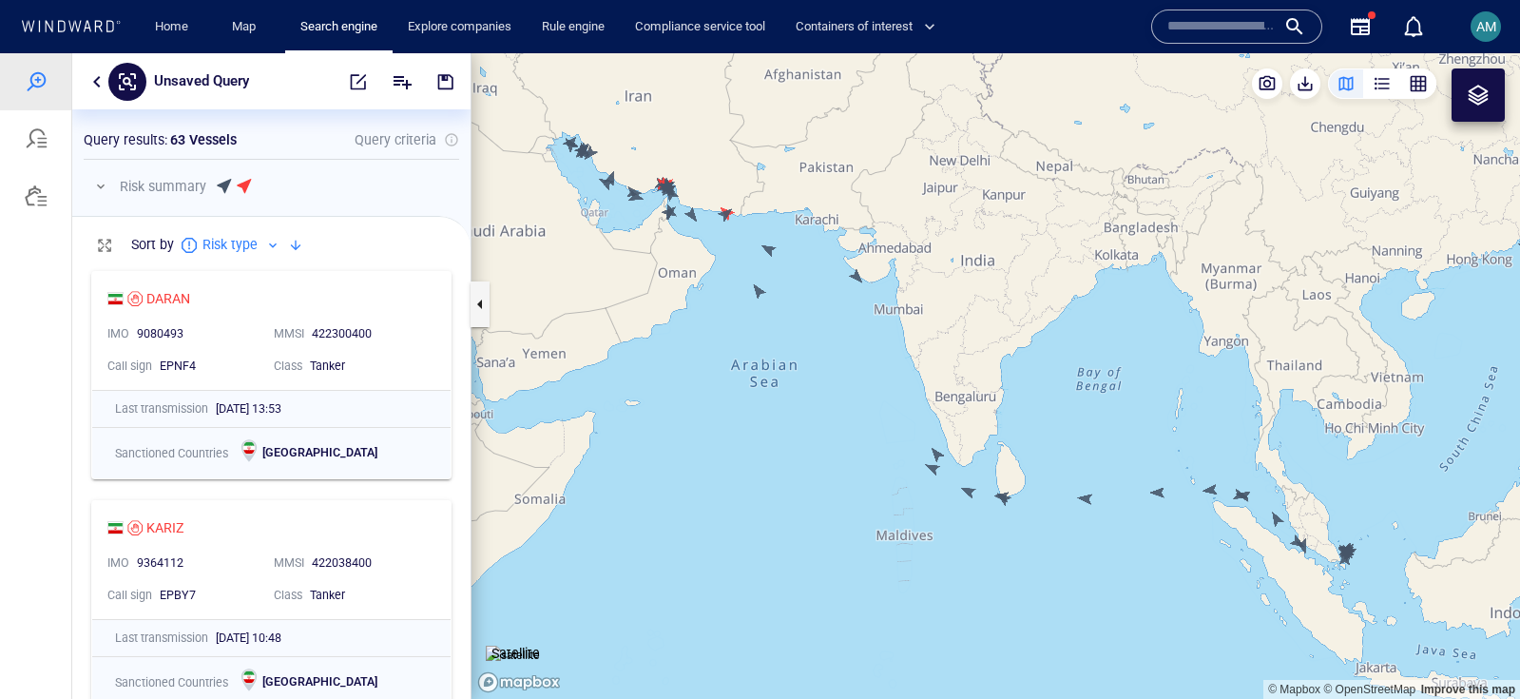
click at [1083, 502] on canvas "Map" at bounding box center [995, 375] width 1048 height 645
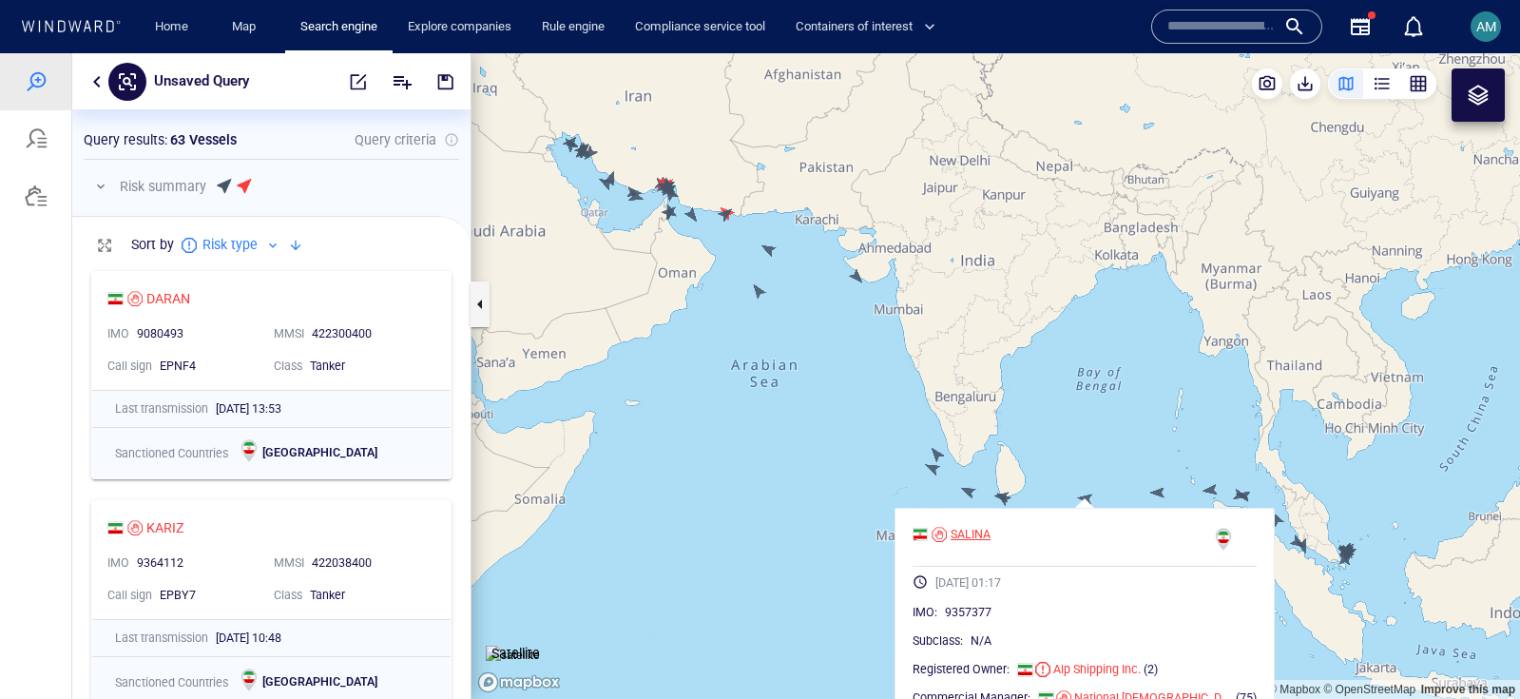
click at [990, 538] on div "SALINA" at bounding box center [970, 534] width 40 height 17
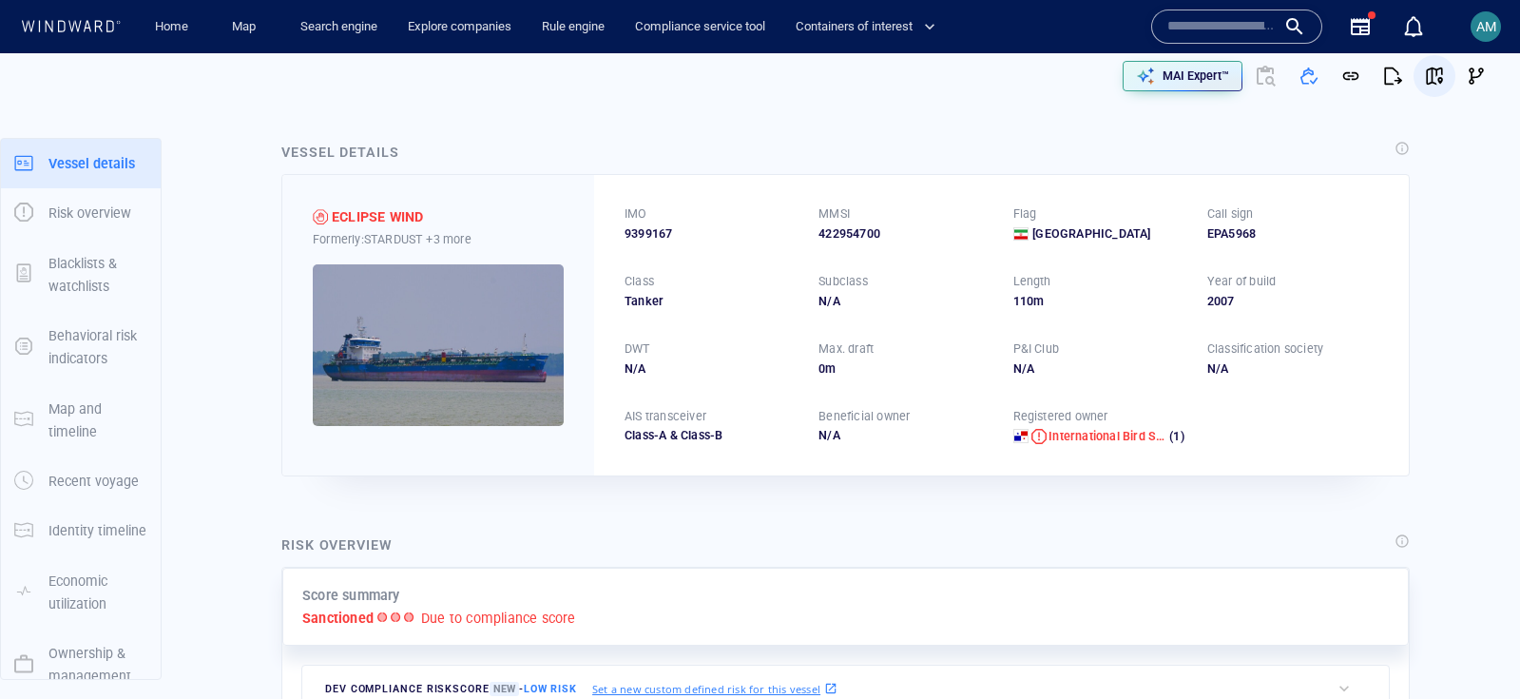
click at [1441, 69] on span "button" at bounding box center [1434, 76] width 19 height 19
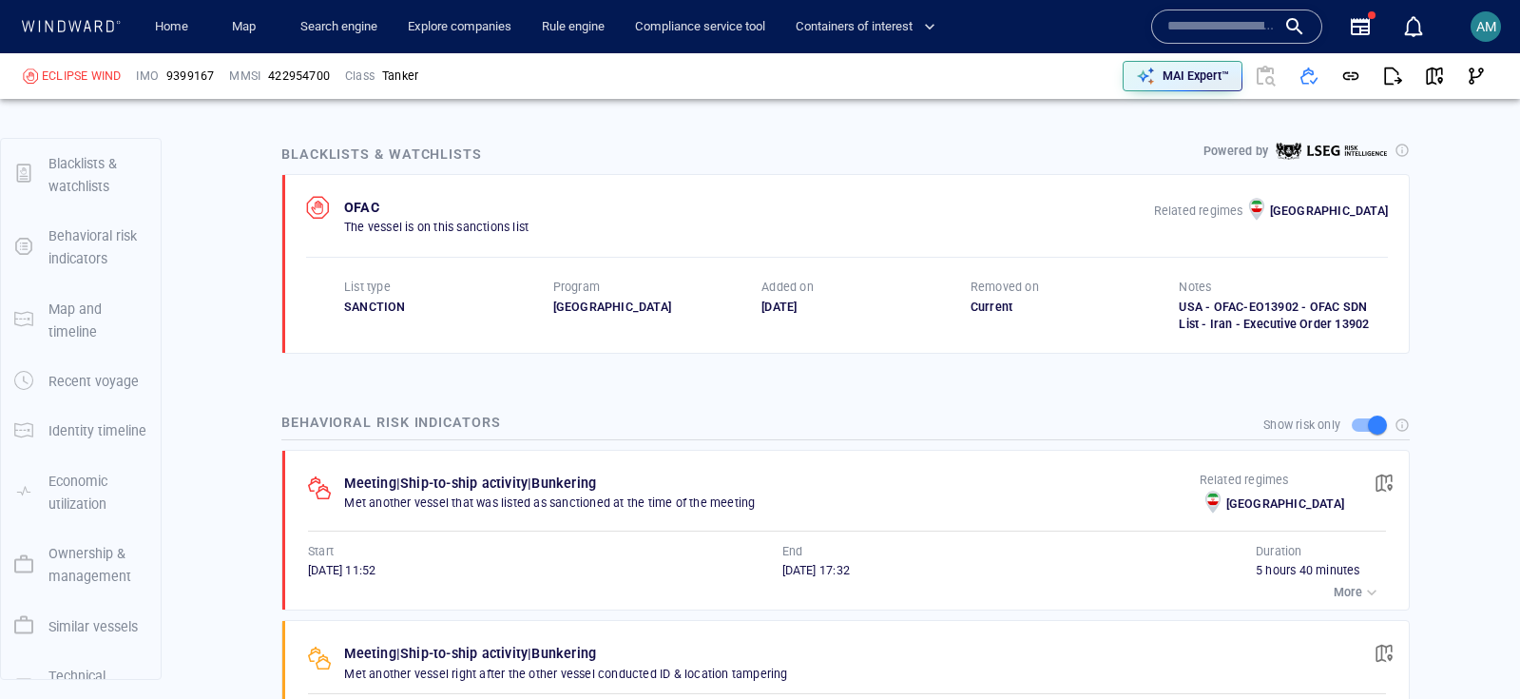
scroll to position [1121, 0]
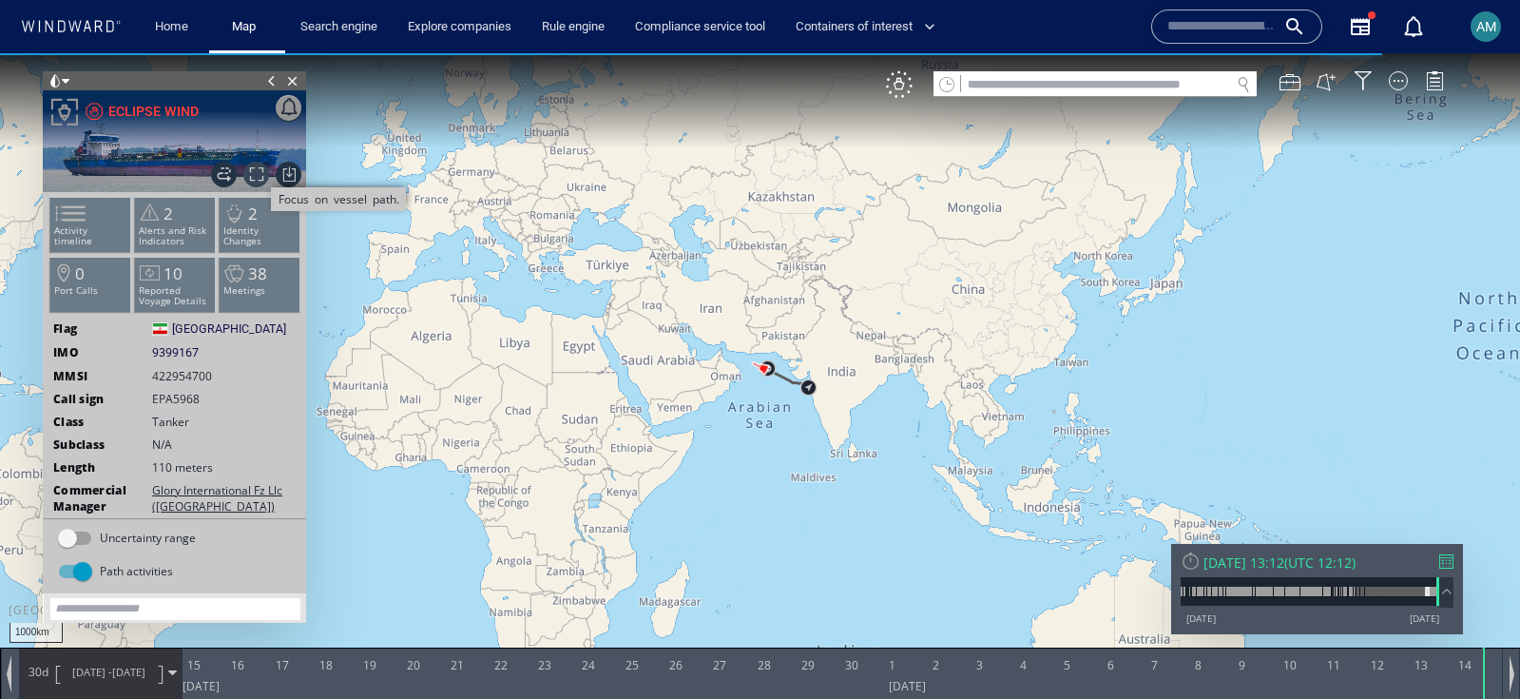
click at [259, 186] on span "Focus on vessel path." at bounding box center [256, 175] width 26 height 26
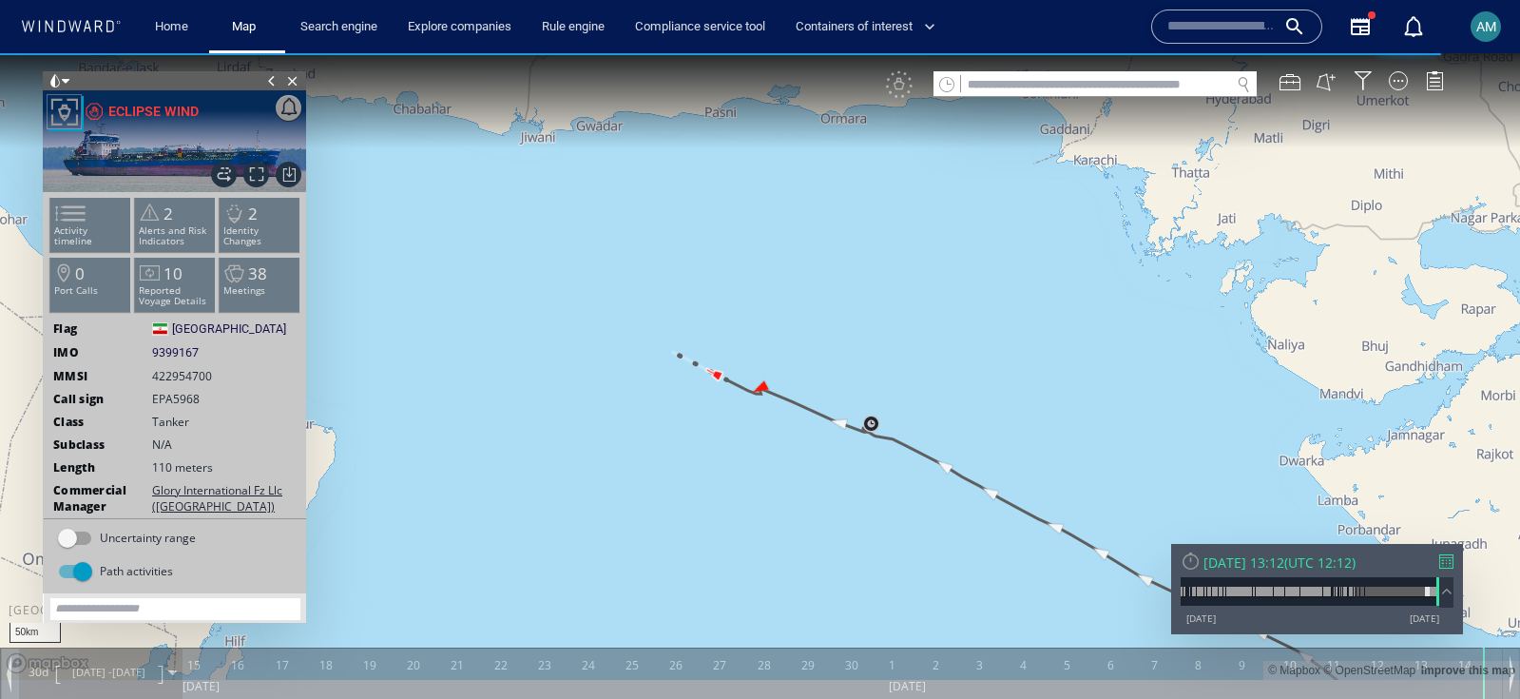
drag, startPoint x: 400, startPoint y: 293, endPoint x: 844, endPoint y: 528, distance: 502.5
click at [844, 528] on canvas "Map" at bounding box center [760, 366] width 1520 height 626
drag, startPoint x: 844, startPoint y: 528, endPoint x: 826, endPoint y: 524, distance: 18.7
click at [842, 527] on canvas "Map" at bounding box center [760, 366] width 1520 height 626
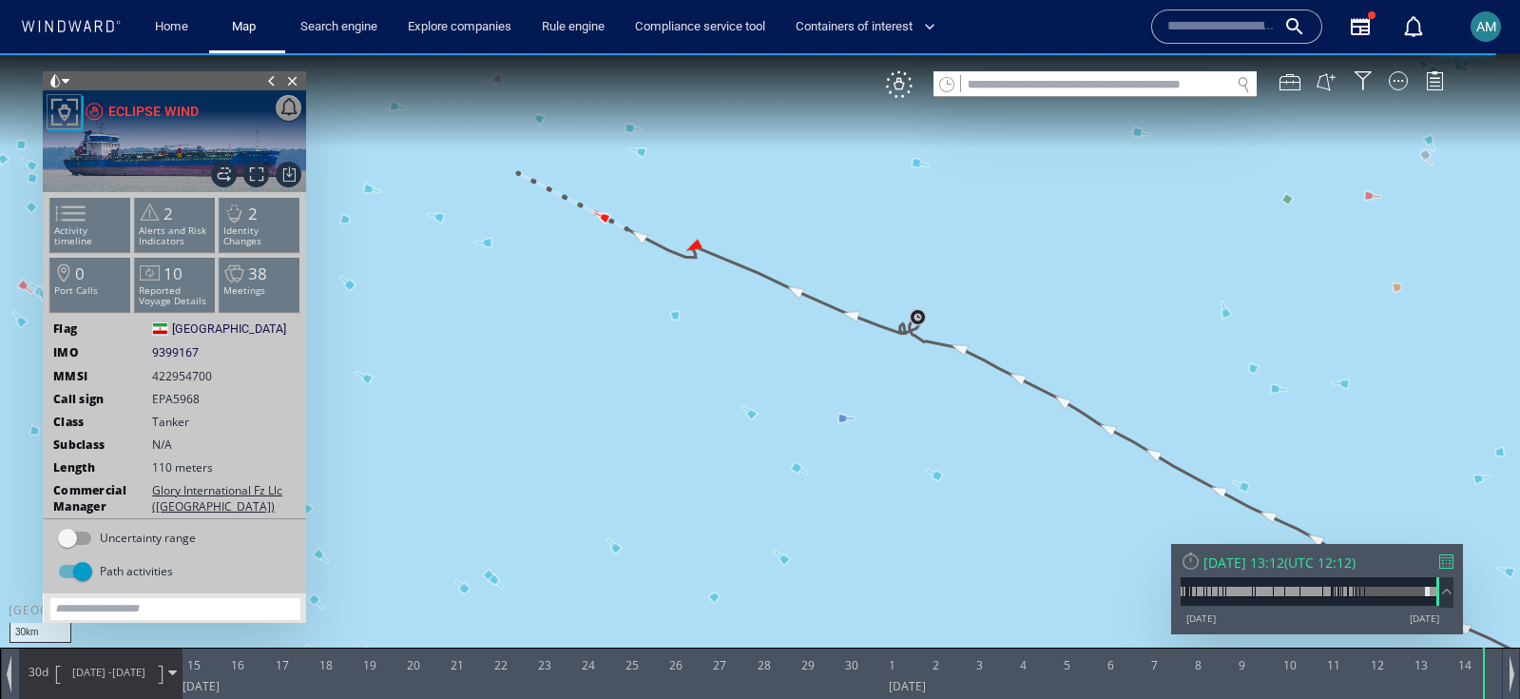
click at [669, 309] on div "30km © Mapbox © OpenStreetMap Improve this map" at bounding box center [760, 366] width 1520 height 626
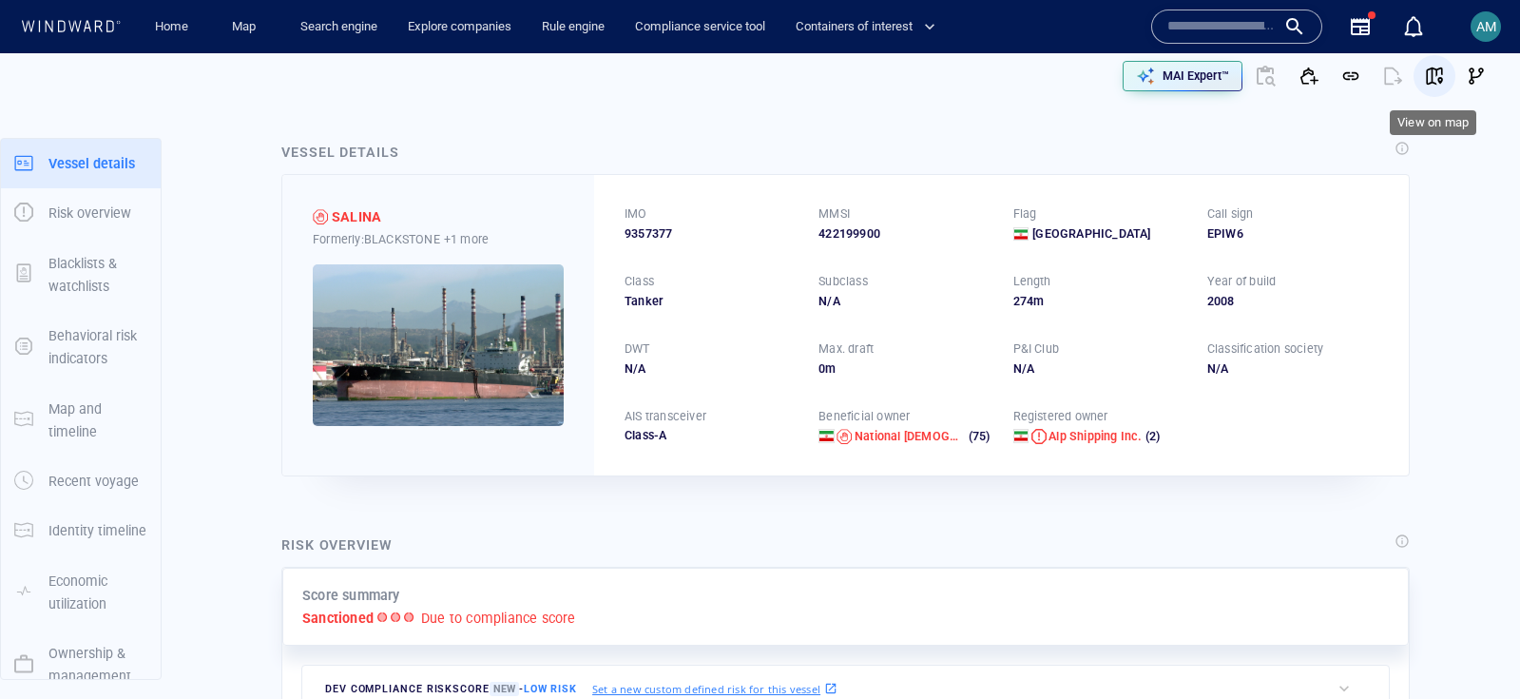
click at [1446, 79] on button "button" at bounding box center [1434, 76] width 42 height 42
